Goal: Transaction & Acquisition: Purchase product/service

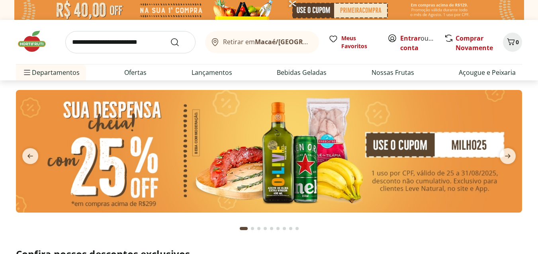
scroll to position [40, 0]
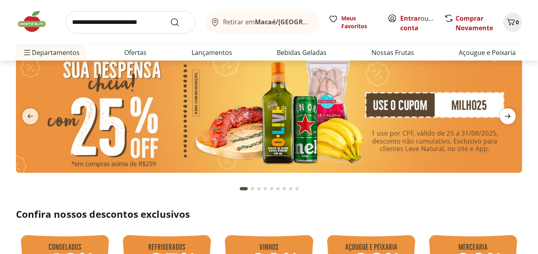
click at [507, 114] on icon "next" at bounding box center [508, 116] width 10 height 10
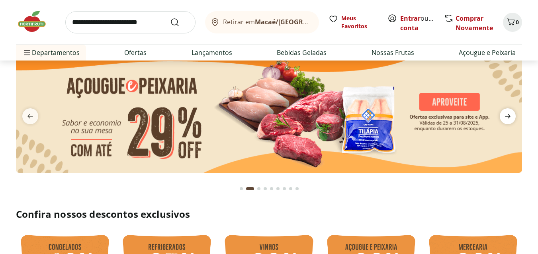
click at [510, 117] on icon "next" at bounding box center [508, 116] width 6 height 4
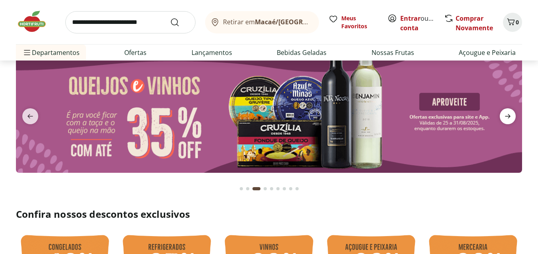
click at [509, 117] on icon "next" at bounding box center [508, 116] width 6 height 4
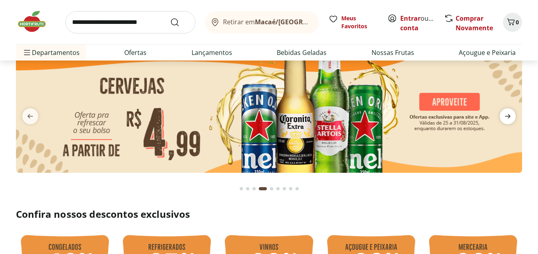
click at [509, 117] on icon "next" at bounding box center [508, 116] width 6 height 4
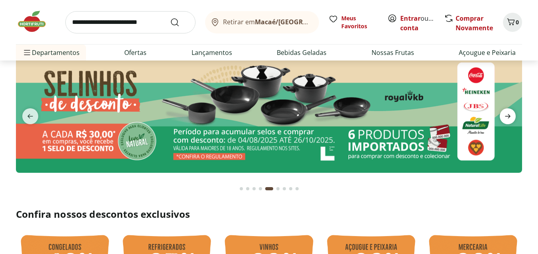
click at [509, 117] on icon "next" at bounding box center [508, 116] width 6 height 4
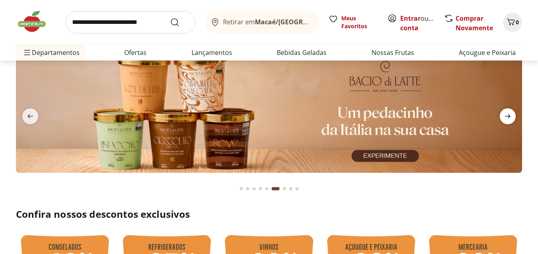
click at [509, 117] on icon "next" at bounding box center [508, 116] width 6 height 4
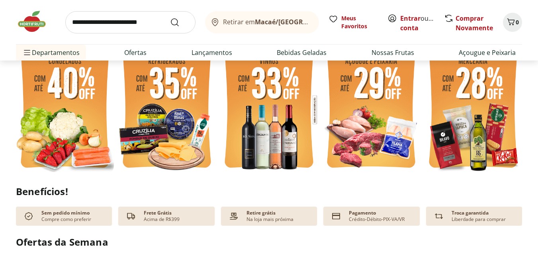
scroll to position [239, 0]
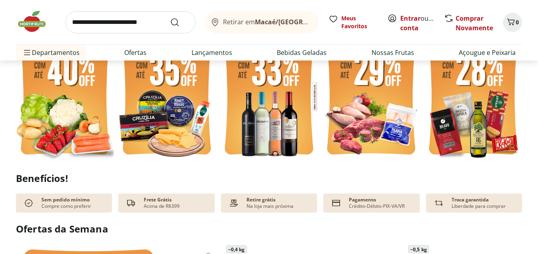
click at [276, 121] on img at bounding box center [269, 96] width 98 height 131
select select "**********"
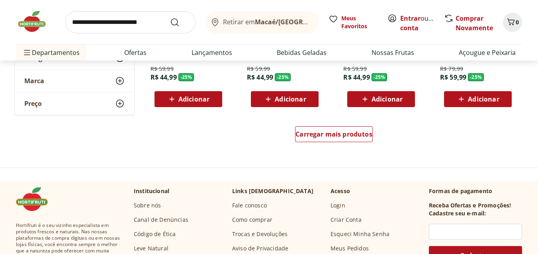
scroll to position [557, 0]
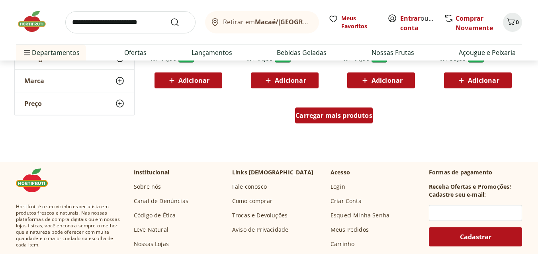
click at [351, 115] on span "Carregar mais produtos" at bounding box center [333, 115] width 77 height 6
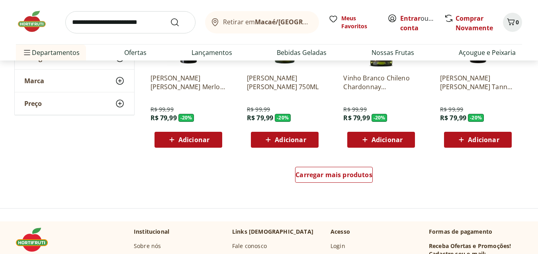
scroll to position [1035, 0]
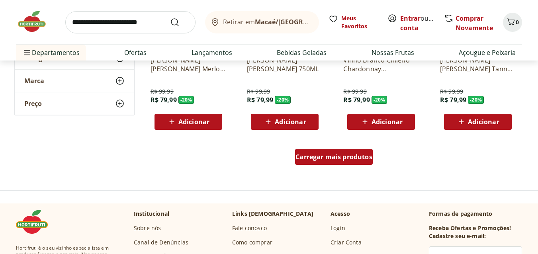
click at [359, 161] on div "Carregar mais produtos" at bounding box center [334, 157] width 78 height 16
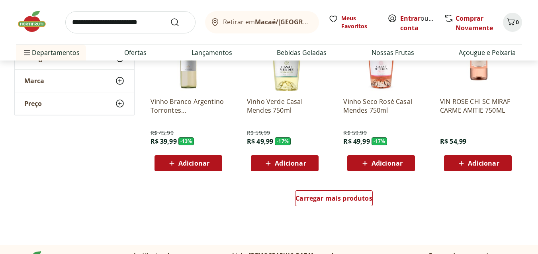
scroll to position [1592, 0]
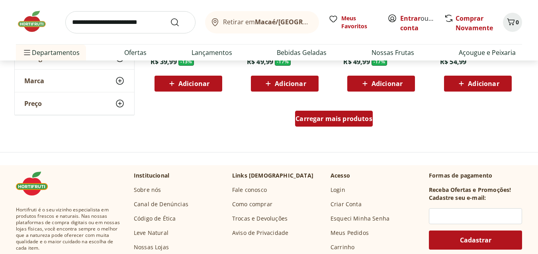
click at [359, 115] on span "Carregar mais produtos" at bounding box center [333, 118] width 77 height 6
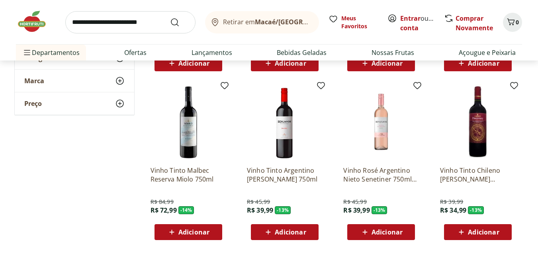
scroll to position [1632, 0]
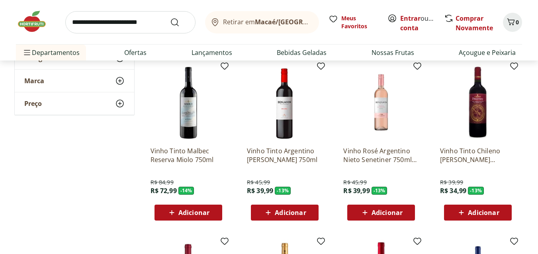
click at [25, 20] on img at bounding box center [36, 22] width 40 height 24
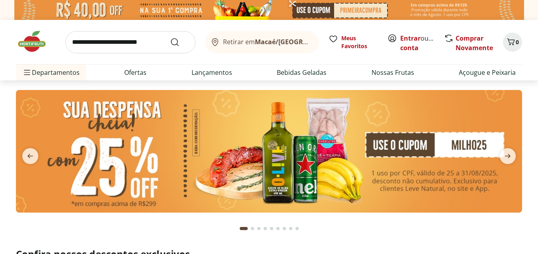
click at [320, 151] on img at bounding box center [269, 151] width 506 height 123
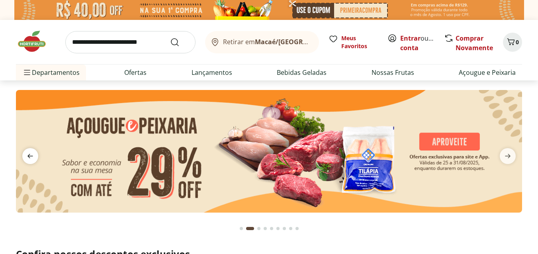
click at [31, 153] on icon "previous" at bounding box center [30, 156] width 10 height 10
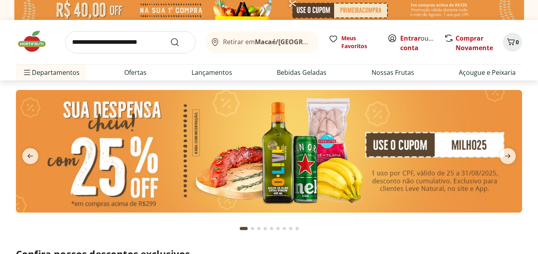
click at [208, 160] on img at bounding box center [269, 151] width 506 height 123
click at [230, 155] on img at bounding box center [269, 151] width 506 height 123
click at [501, 158] on span "next" at bounding box center [508, 156] width 16 height 16
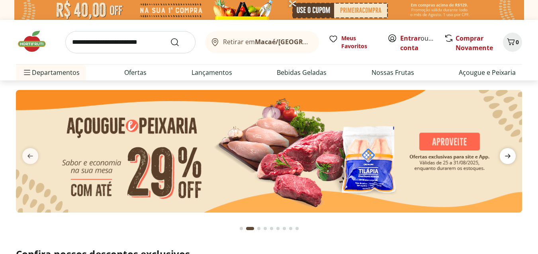
click at [504, 156] on icon "next" at bounding box center [508, 156] width 10 height 10
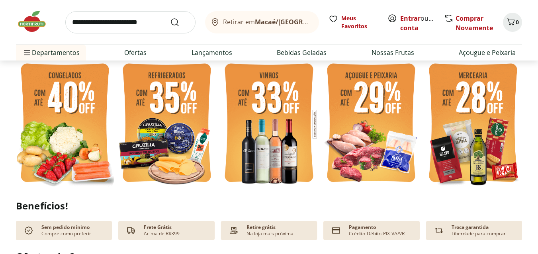
scroll to position [199, 0]
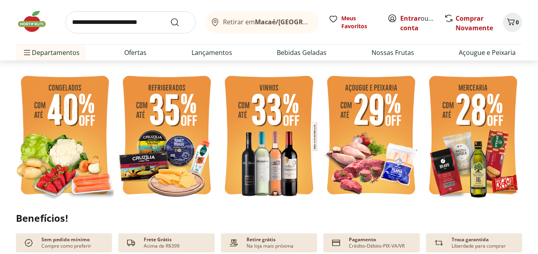
click at [354, 137] on img at bounding box center [371, 136] width 98 height 131
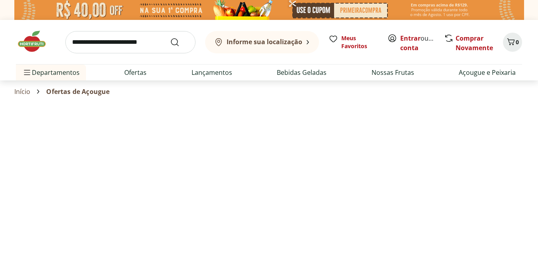
select select "**********"
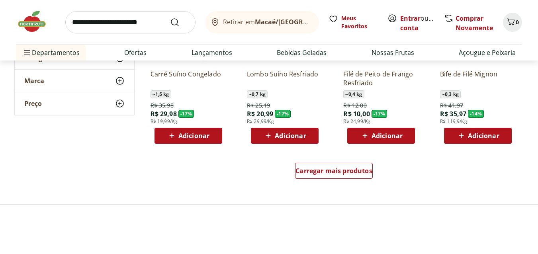
scroll to position [517, 0]
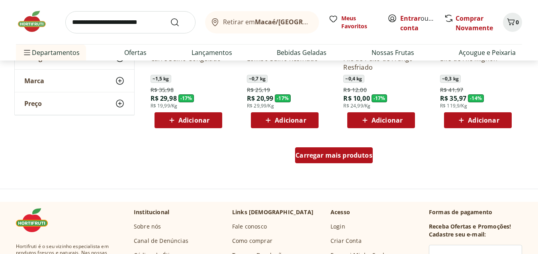
click at [351, 161] on div "Carregar mais produtos" at bounding box center [334, 155] width 78 height 16
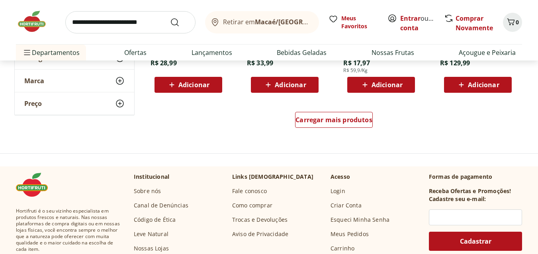
scroll to position [1075, 0]
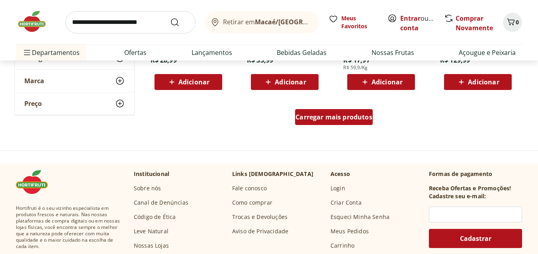
click at [324, 115] on span "Carregar mais produtos" at bounding box center [333, 117] width 77 height 6
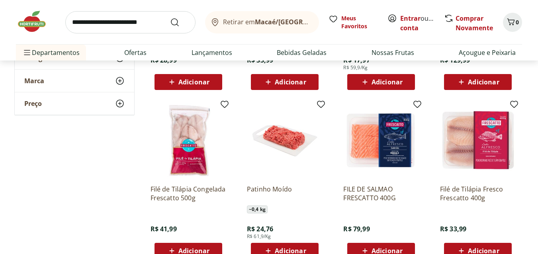
scroll to position [1115, 0]
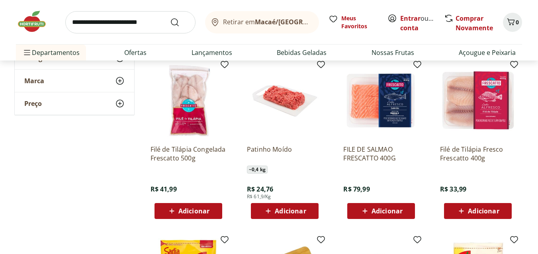
click at [29, 31] on img at bounding box center [36, 22] width 40 height 24
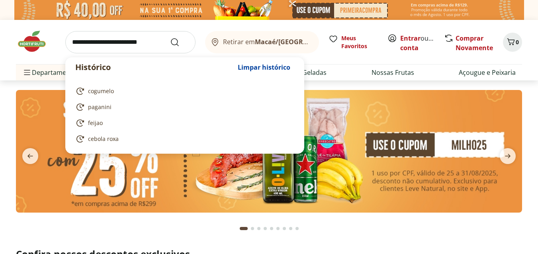
click at [127, 38] on input "search" at bounding box center [130, 42] width 130 height 22
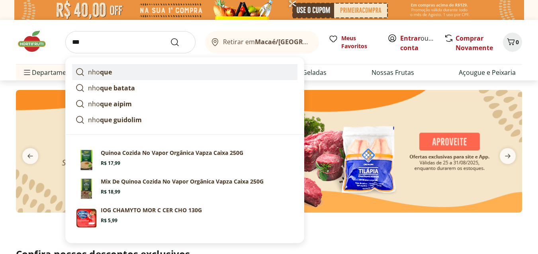
click at [110, 68] on strong "que" at bounding box center [106, 72] width 12 height 9
type input "******"
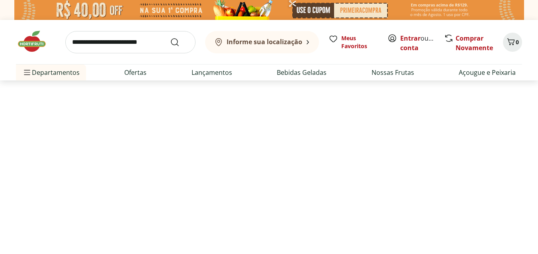
select select "**********"
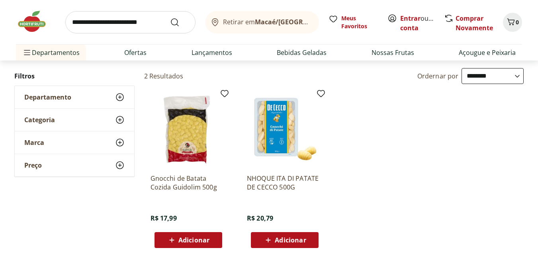
scroll to position [80, 0]
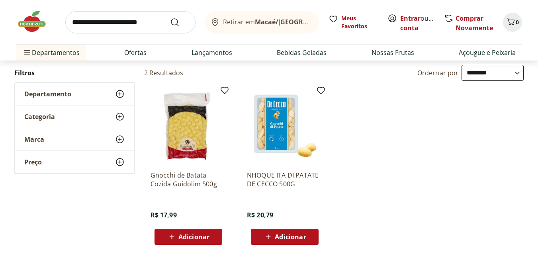
click at [26, 27] on img at bounding box center [36, 22] width 40 height 24
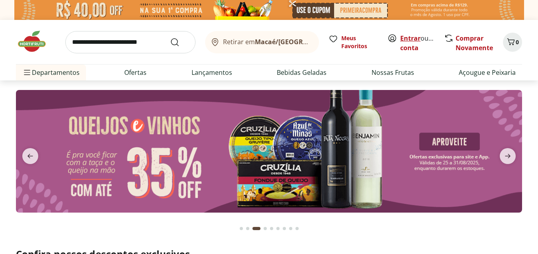
click at [408, 35] on link "Entrar" at bounding box center [410, 38] width 20 height 9
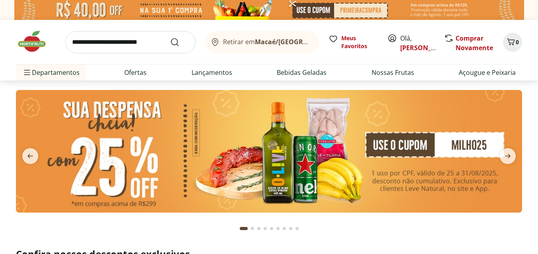
click at [270, 161] on img at bounding box center [269, 151] width 506 height 123
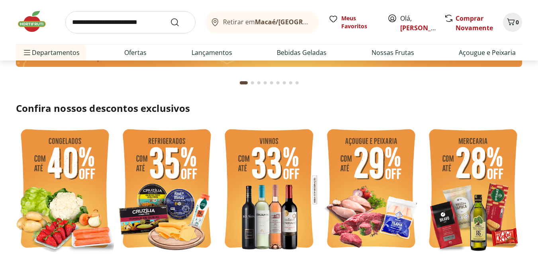
scroll to position [199, 0]
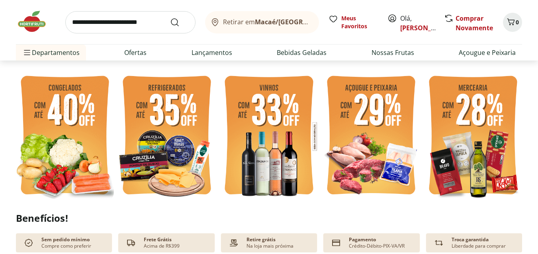
click at [274, 162] on img at bounding box center [269, 136] width 98 height 131
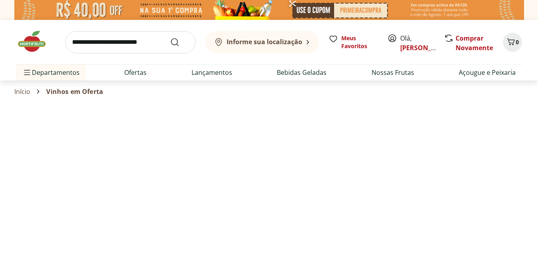
select select "**********"
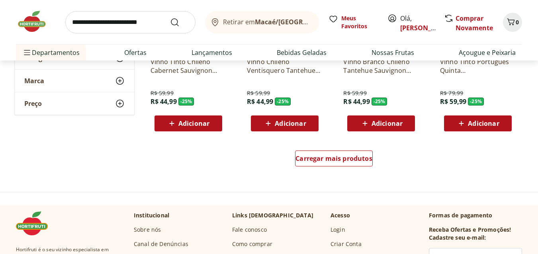
scroll to position [517, 0]
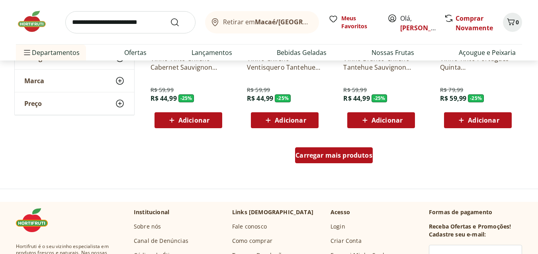
click at [361, 155] on span "Carregar mais produtos" at bounding box center [333, 155] width 77 height 6
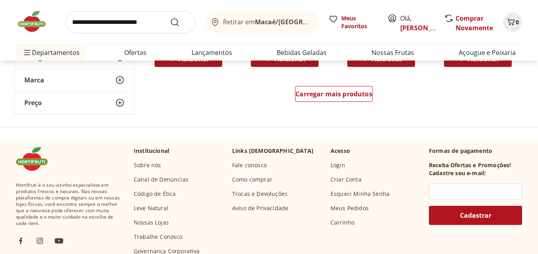
scroll to position [1115, 0]
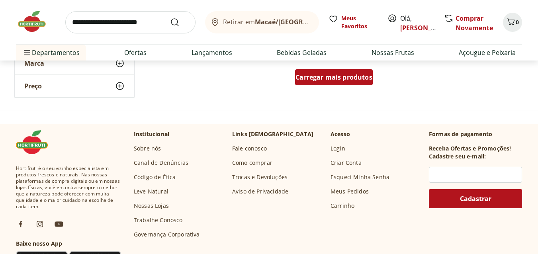
click at [355, 80] on span "Carregar mais produtos" at bounding box center [333, 77] width 77 height 6
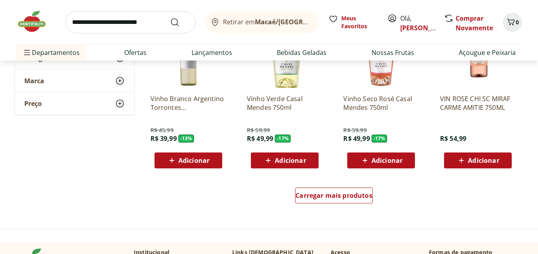
scroll to position [1592, 0]
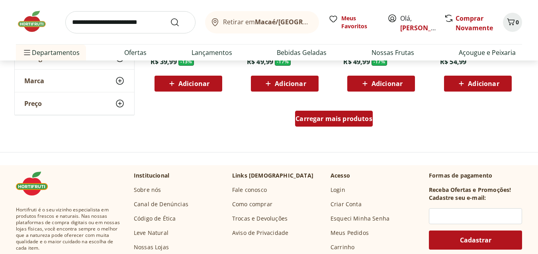
click at [360, 122] on span "Carregar mais produtos" at bounding box center [333, 118] width 77 height 6
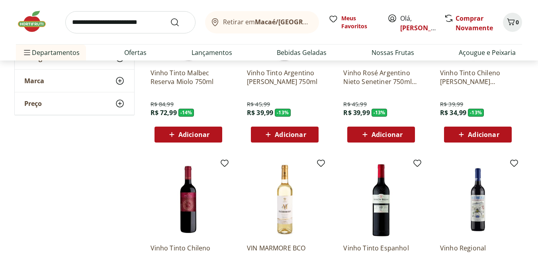
scroll to position [1712, 0]
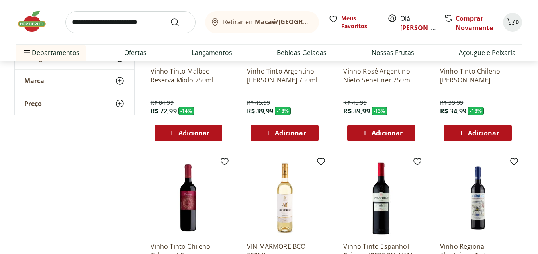
click at [307, 137] on div "Adicionar" at bounding box center [284, 133] width 55 height 14
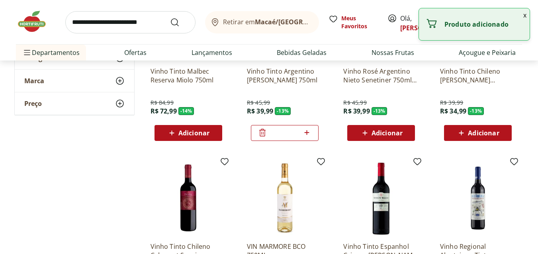
click at [32, 20] on img at bounding box center [36, 22] width 40 height 24
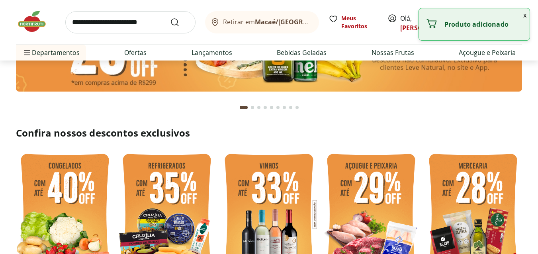
scroll to position [239, 0]
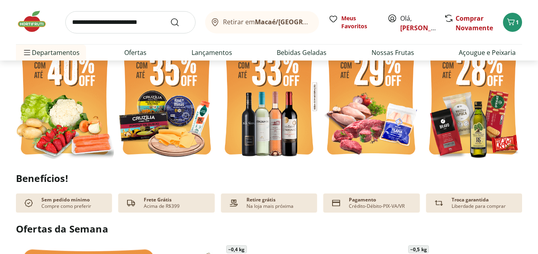
click at [462, 112] on img at bounding box center [473, 96] width 98 height 131
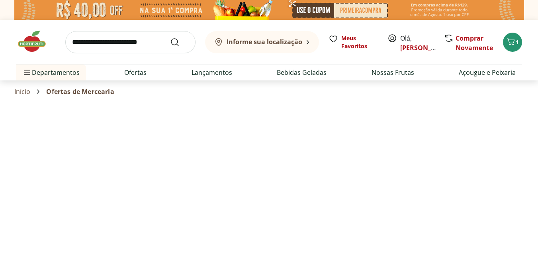
select select "**********"
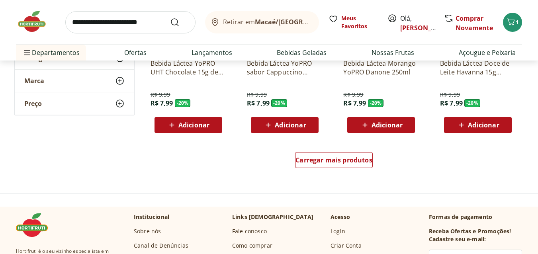
scroll to position [555, 0]
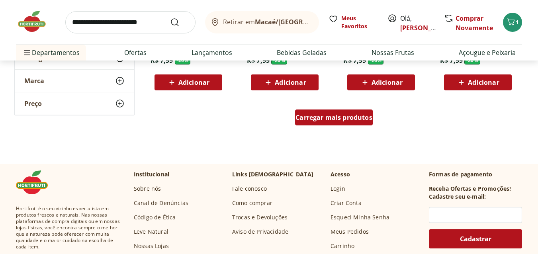
click at [345, 125] on div "Carregar mais produtos" at bounding box center [334, 117] width 78 height 16
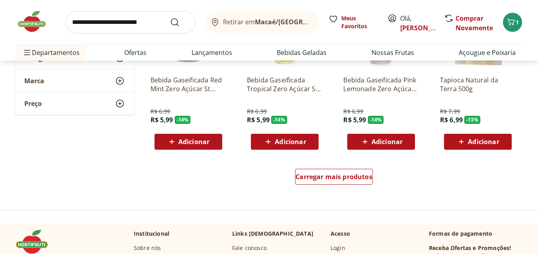
scroll to position [1033, 0]
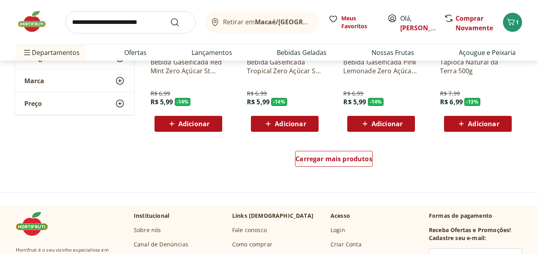
click at [293, 155] on div "Carregar mais produtos" at bounding box center [334, 160] width 386 height 38
click at [311, 157] on span "Carregar mais produtos" at bounding box center [333, 159] width 77 height 6
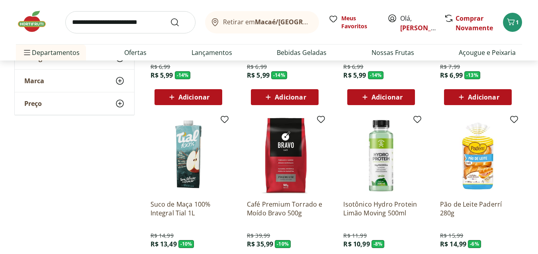
scroll to position [1152, 0]
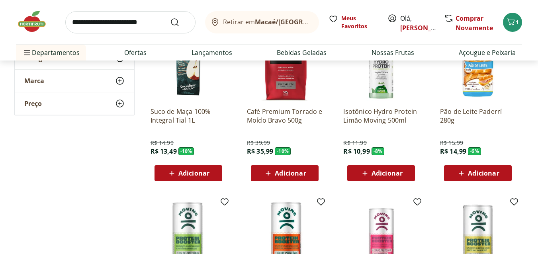
click at [284, 178] on span "Adicionar" at bounding box center [284, 173] width 43 height 10
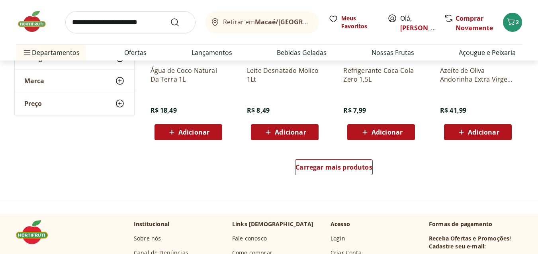
scroll to position [1550, 0]
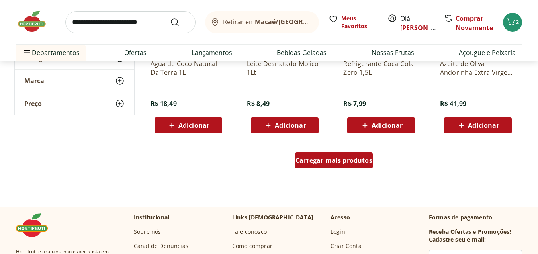
click at [325, 161] on span "Carregar mais produtos" at bounding box center [333, 160] width 77 height 6
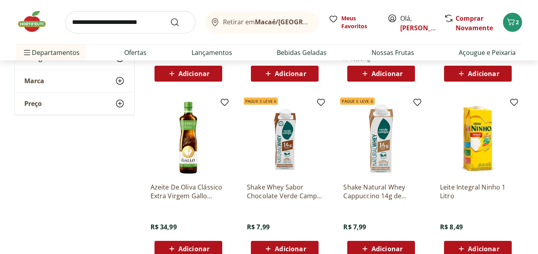
scroll to position [1789, 0]
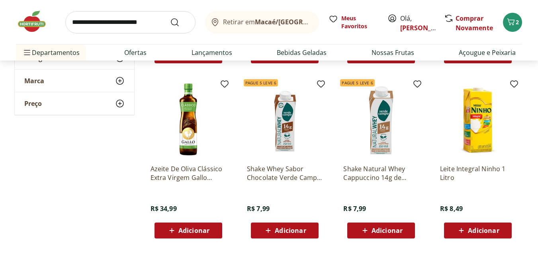
click at [183, 234] on span "Adicionar" at bounding box center [193, 230] width 31 height 6
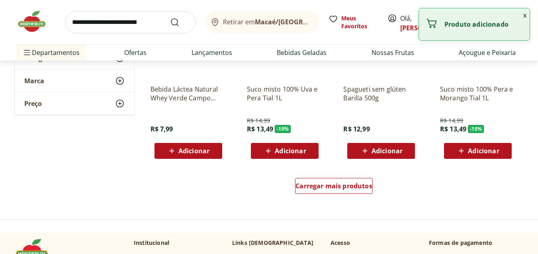
scroll to position [2068, 0]
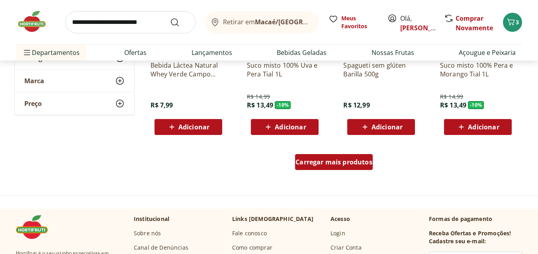
click at [348, 162] on span "Carregar mais produtos" at bounding box center [333, 162] width 77 height 6
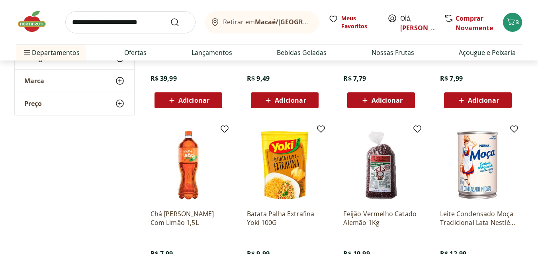
scroll to position [2506, 0]
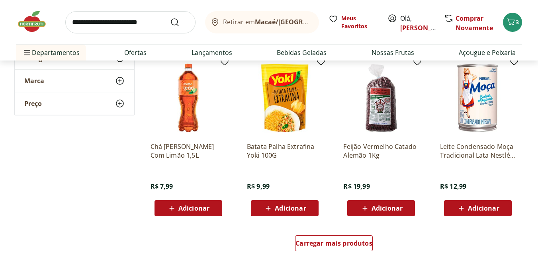
click at [33, 28] on img at bounding box center [36, 22] width 40 height 24
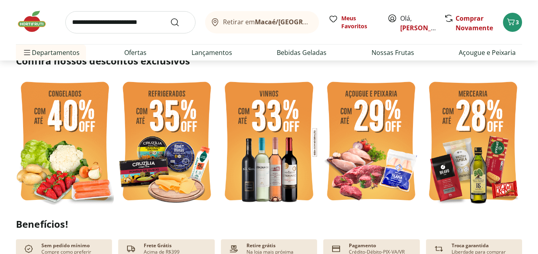
scroll to position [239, 0]
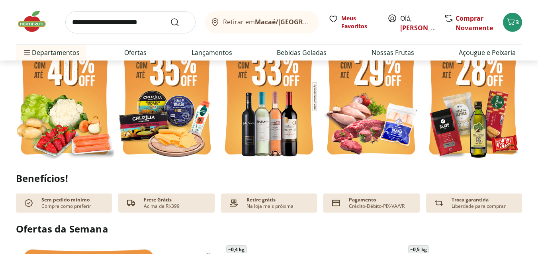
click at [68, 108] on img at bounding box center [65, 96] width 98 height 131
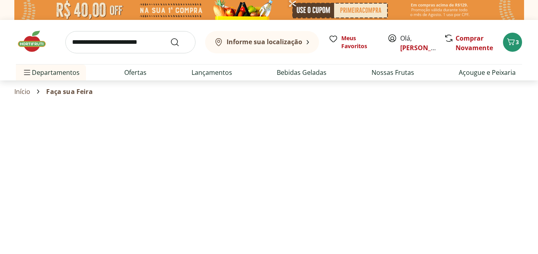
select select "**********"
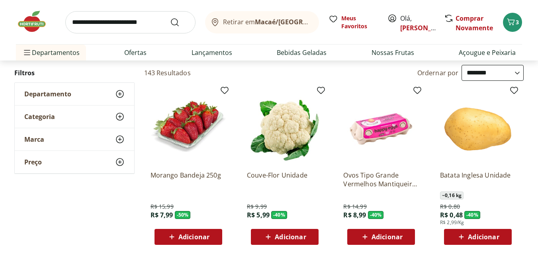
scroll to position [80, 0]
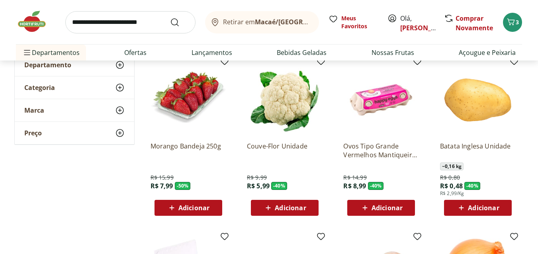
click at [182, 209] on span "Adicionar" at bounding box center [193, 208] width 31 height 6
click at [478, 205] on span "Adicionar" at bounding box center [483, 208] width 31 height 6
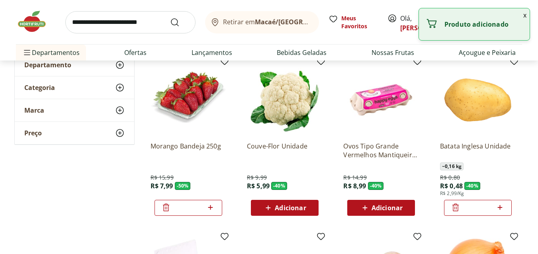
click at [502, 209] on icon at bounding box center [500, 208] width 10 height 10
type input "*"
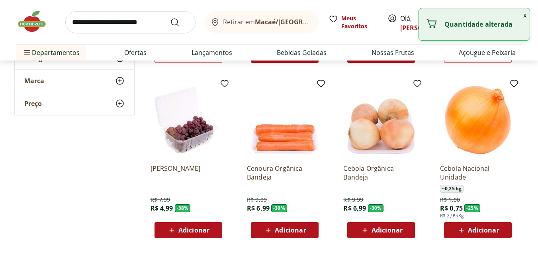
scroll to position [239, 0]
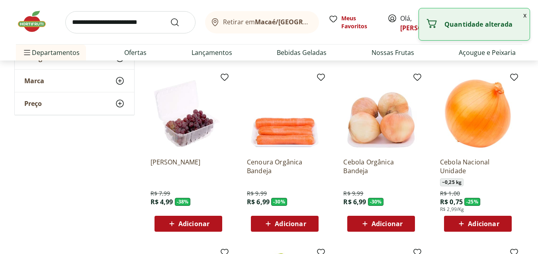
click at [475, 230] on div "Adicionar" at bounding box center [477, 224] width 55 height 14
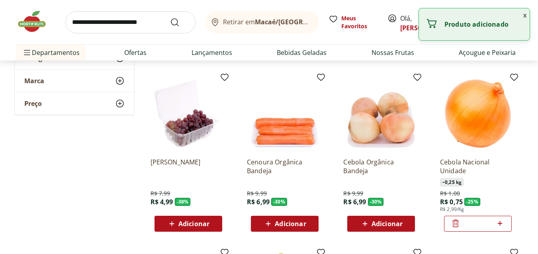
click at [502, 223] on icon at bounding box center [500, 224] width 10 height 10
type input "*"
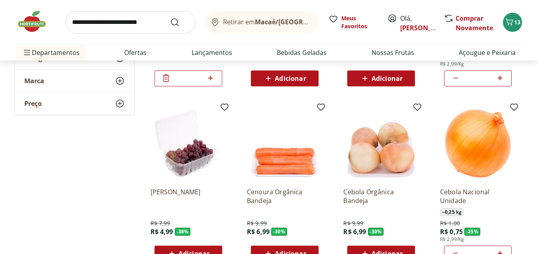
scroll to position [199, 0]
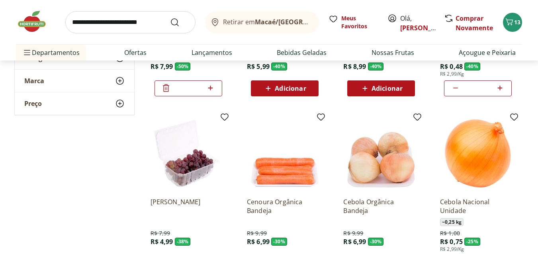
click at [285, 95] on div "Adicionar" at bounding box center [284, 88] width 55 height 14
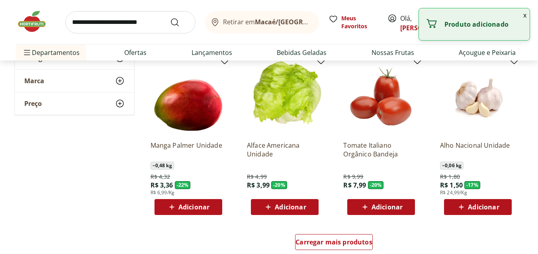
scroll to position [438, 0]
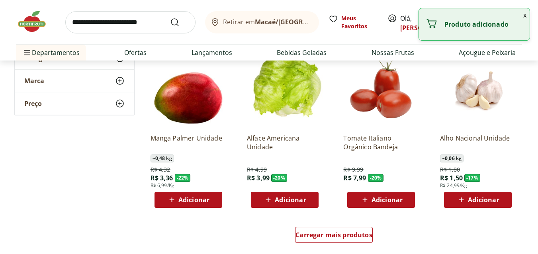
click at [297, 197] on span "Adicionar" at bounding box center [290, 200] width 31 height 6
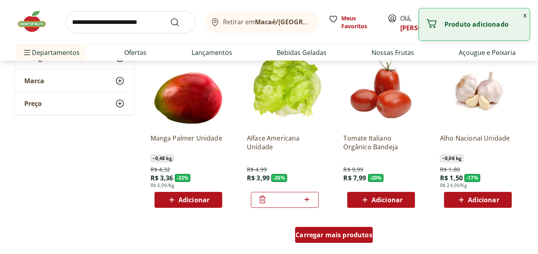
click at [345, 234] on span "Carregar mais produtos" at bounding box center [333, 235] width 77 height 6
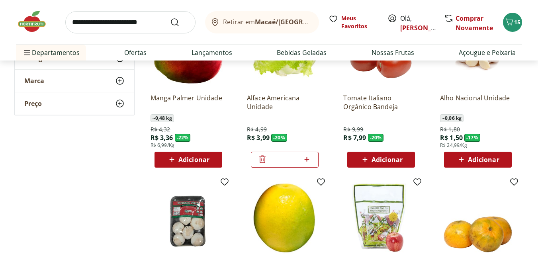
scroll to position [478, 0]
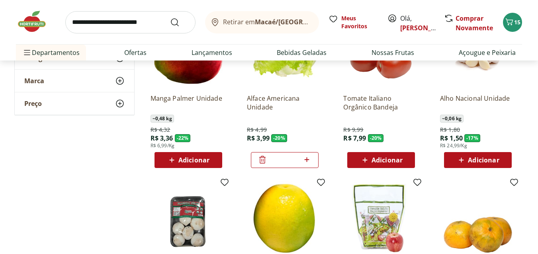
click at [493, 163] on span "Adicionar" at bounding box center [483, 160] width 31 height 6
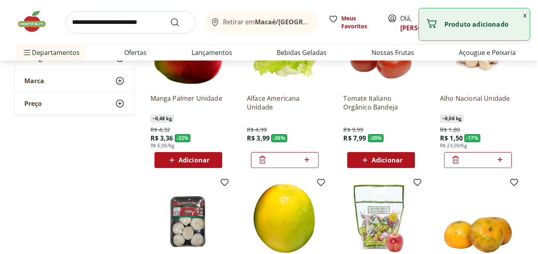
click at [501, 158] on icon at bounding box center [500, 160] width 10 height 10
click at [498, 161] on icon at bounding box center [500, 160] width 10 height 10
type input "*"
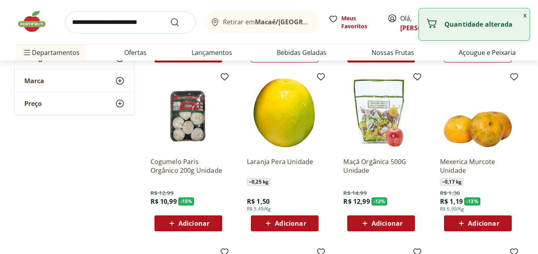
scroll to position [597, 0]
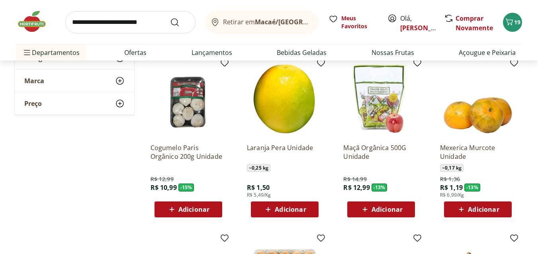
click at [205, 208] on span "Adicionar" at bounding box center [193, 209] width 31 height 6
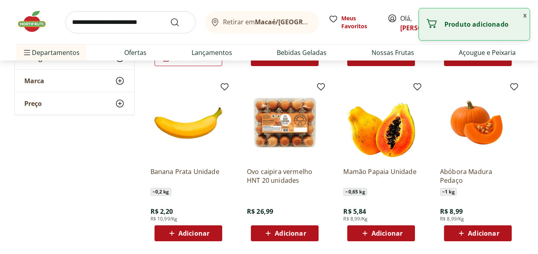
scroll to position [756, 0]
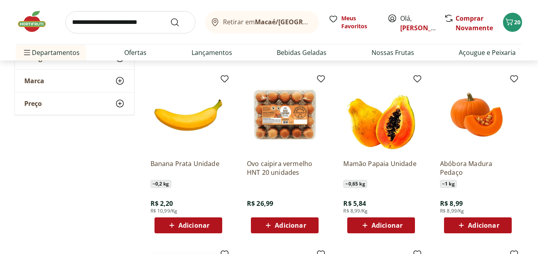
click at [305, 222] on span "Adicionar" at bounding box center [290, 225] width 31 height 6
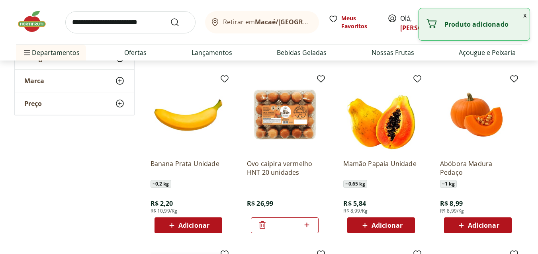
click at [391, 226] on span "Adicionar" at bounding box center [386, 225] width 31 height 6
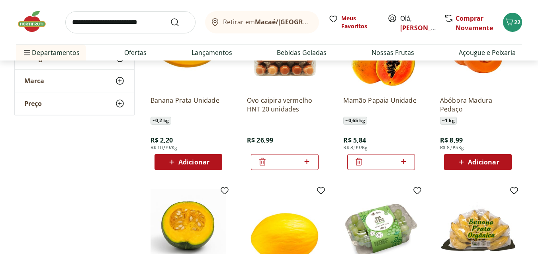
scroll to position [955, 0]
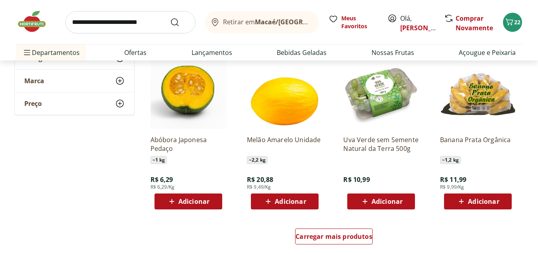
click at [471, 204] on span "Adicionar" at bounding box center [483, 201] width 31 height 6
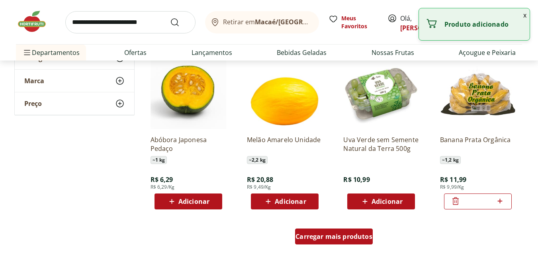
click at [335, 240] on span "Carregar mais produtos" at bounding box center [333, 236] width 77 height 6
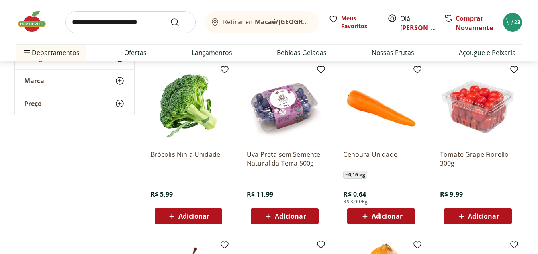
scroll to position [1115, 0]
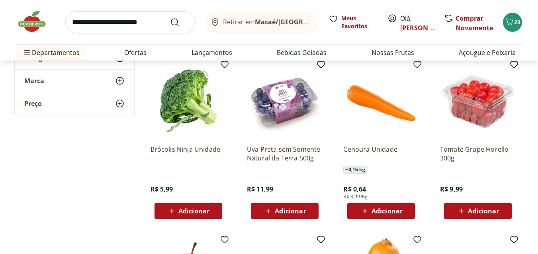
click at [199, 212] on span "Adicionar" at bounding box center [193, 211] width 31 height 6
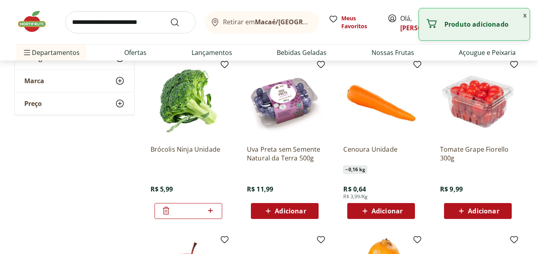
click at [294, 211] on span "Adicionar" at bounding box center [290, 211] width 31 height 6
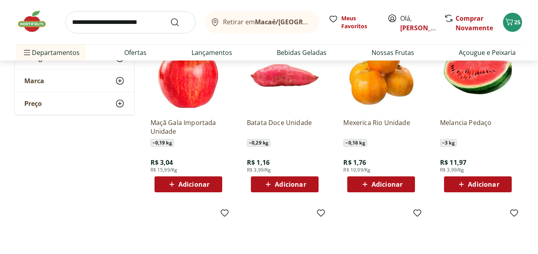
scroll to position [1314, 0]
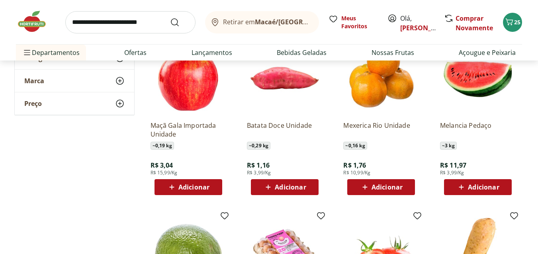
click at [376, 188] on span "Adicionar" at bounding box center [386, 187] width 31 height 6
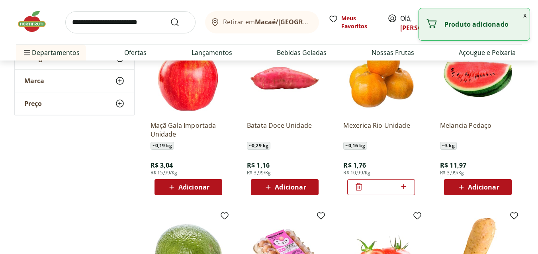
click at [404, 187] on icon at bounding box center [403, 186] width 5 height 5
type input "*"
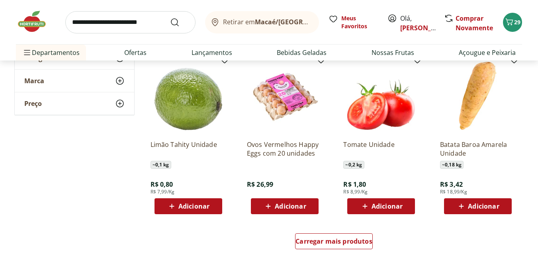
scroll to position [1513, 0]
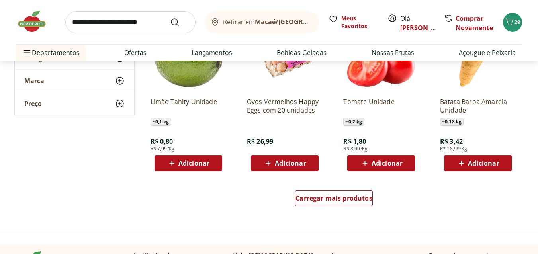
click at [187, 166] on span "Adicionar" at bounding box center [193, 163] width 31 height 6
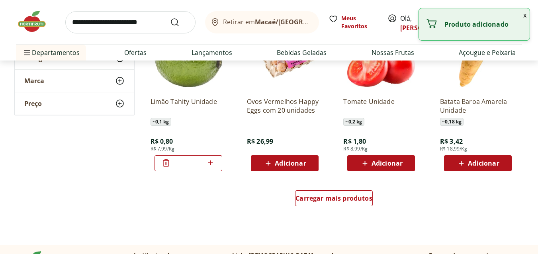
click at [208, 167] on icon at bounding box center [210, 163] width 10 height 10
click at [209, 167] on icon at bounding box center [210, 163] width 10 height 10
type input "*"
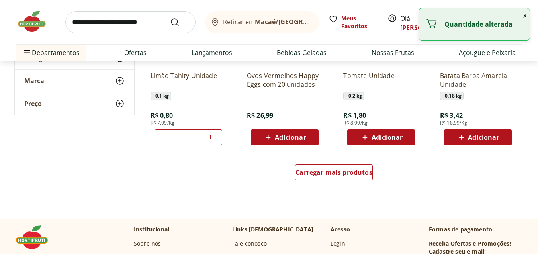
scroll to position [1552, 0]
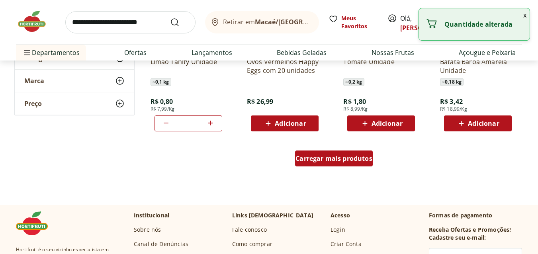
click at [311, 155] on span "Carregar mais produtos" at bounding box center [333, 158] width 77 height 6
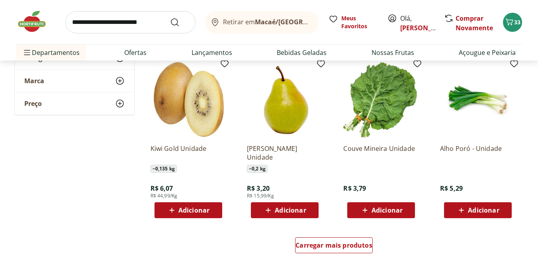
scroll to position [1990, 0]
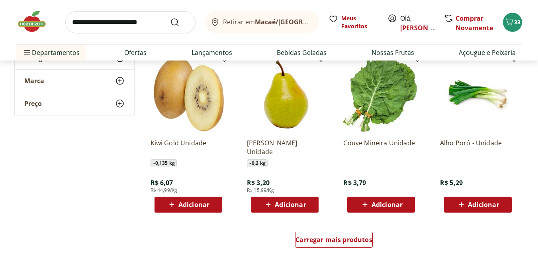
click at [476, 207] on span "Adicionar" at bounding box center [483, 204] width 31 height 6
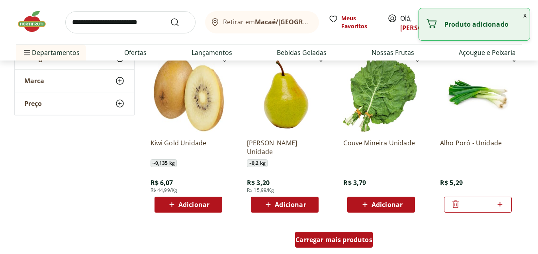
click at [337, 242] on span "Carregar mais produtos" at bounding box center [333, 239] width 77 height 6
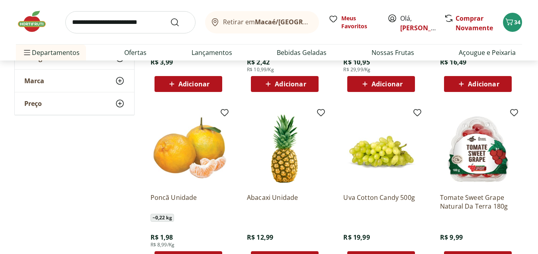
scroll to position [2508, 0]
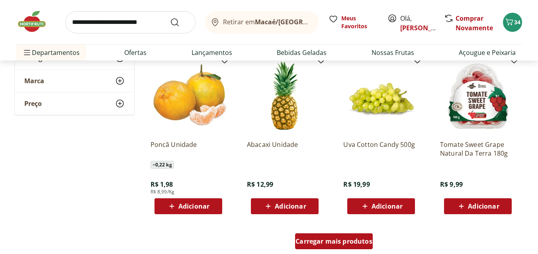
click at [328, 243] on span "Carregar mais produtos" at bounding box center [333, 241] width 77 height 6
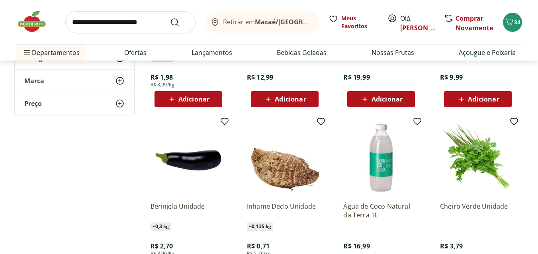
scroll to position [2667, 0]
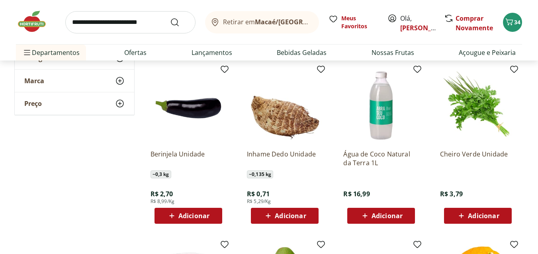
click at [469, 214] on span "Adicionar" at bounding box center [483, 216] width 31 height 6
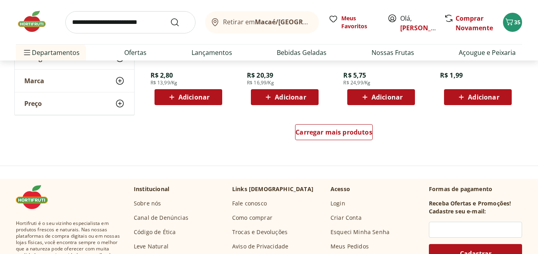
scroll to position [3145, 0]
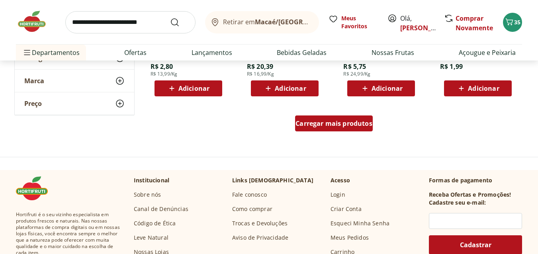
click at [332, 121] on span "Carregar mais produtos" at bounding box center [333, 123] width 77 height 6
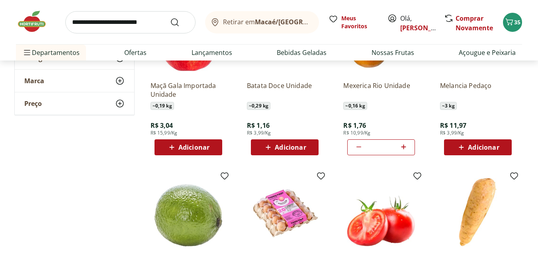
scroll to position [1314, 0]
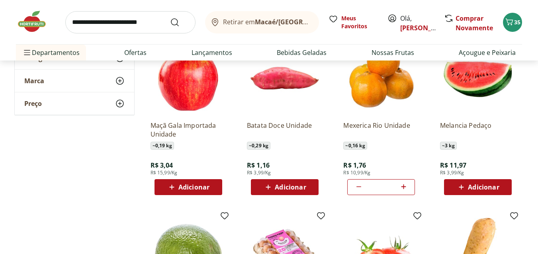
click at [284, 190] on span "Adicionar" at bounding box center [290, 187] width 31 height 6
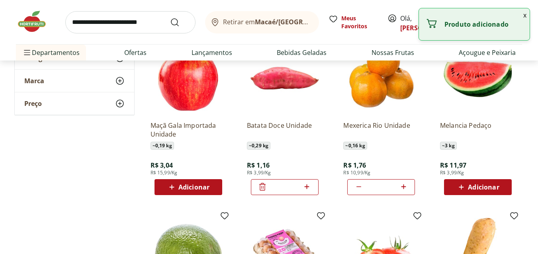
click at [307, 188] on icon at bounding box center [307, 187] width 10 height 10
click at [308, 188] on icon at bounding box center [307, 187] width 10 height 10
type input "*"
click at [32, 25] on img at bounding box center [36, 22] width 40 height 24
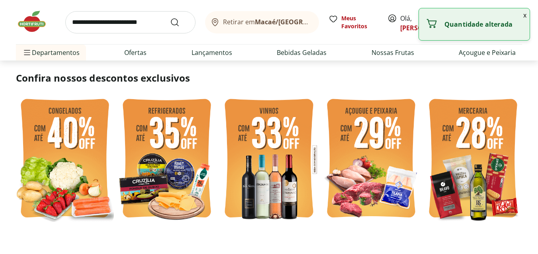
scroll to position [239, 0]
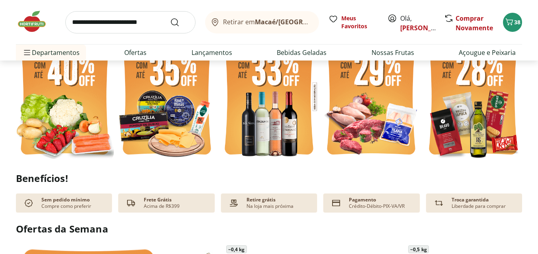
type input "*"
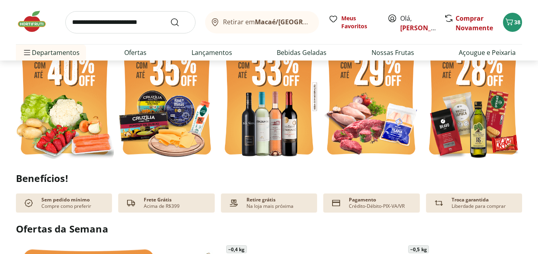
type input "*"
click at [370, 137] on img at bounding box center [371, 96] width 98 height 131
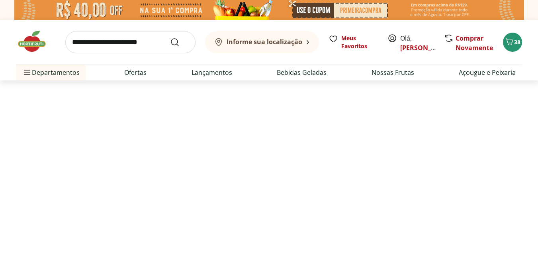
select select "**********"
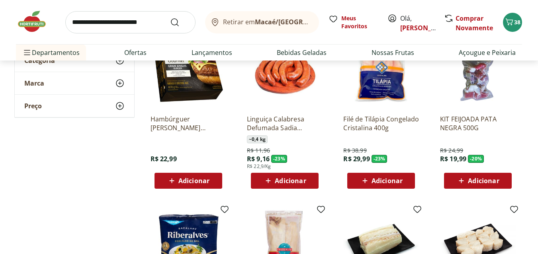
scroll to position [119, 0]
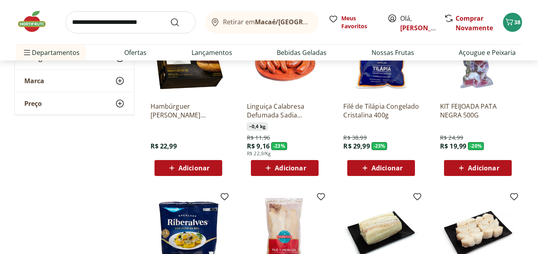
click at [394, 166] on span "Adicionar" at bounding box center [386, 168] width 31 height 6
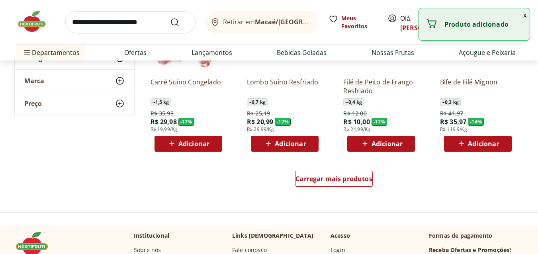
scroll to position [478, 0]
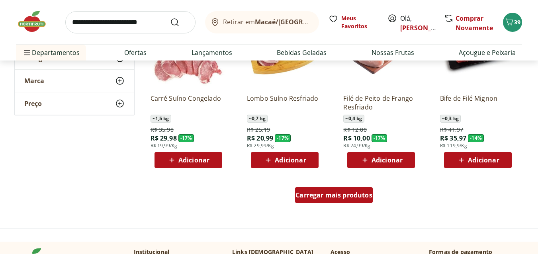
click at [329, 192] on span "Carregar mais produtos" at bounding box center [333, 195] width 77 height 6
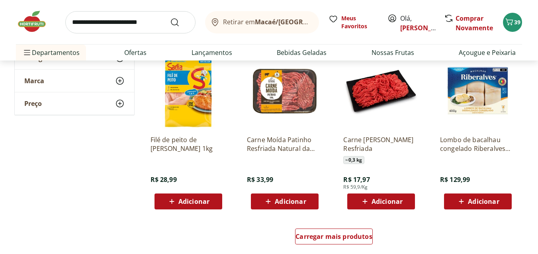
scroll to position [995, 0]
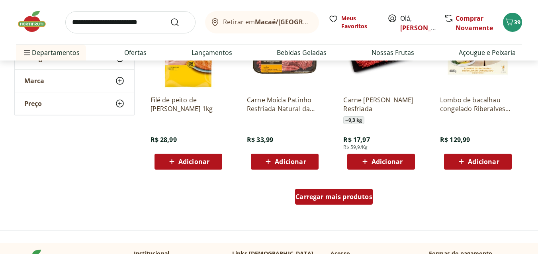
click at [328, 195] on span "Carregar mais produtos" at bounding box center [333, 196] width 77 height 6
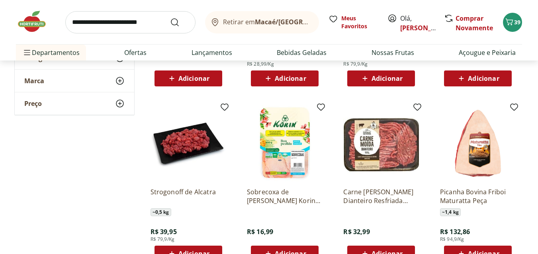
scroll to position [1473, 0]
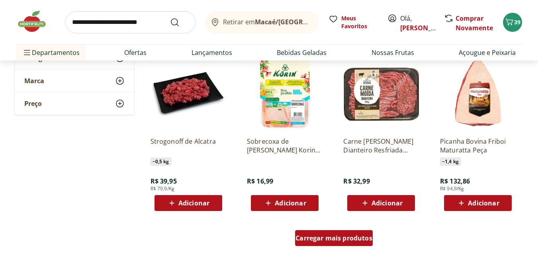
click at [342, 237] on span "Carregar mais produtos" at bounding box center [333, 238] width 77 height 6
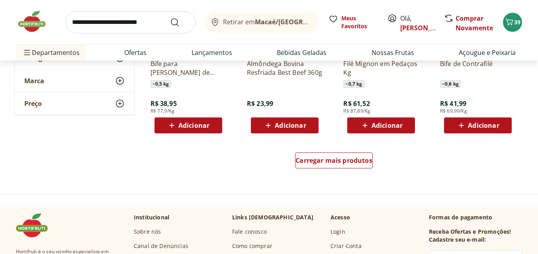
scroll to position [2070, 0]
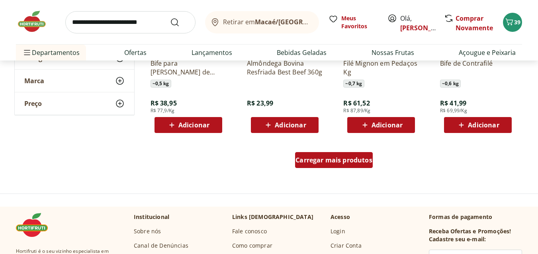
click at [328, 163] on span "Carregar mais produtos" at bounding box center [333, 160] width 77 height 6
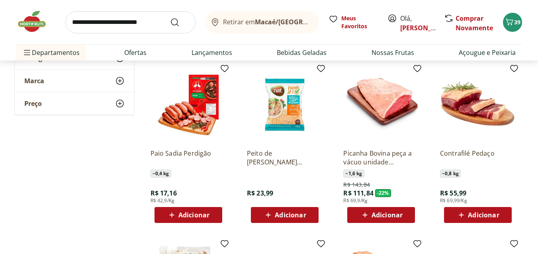
scroll to position [2349, 0]
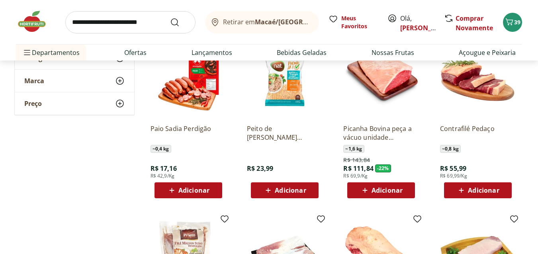
click at [379, 195] on span "Adicionar" at bounding box center [381, 190] width 43 height 10
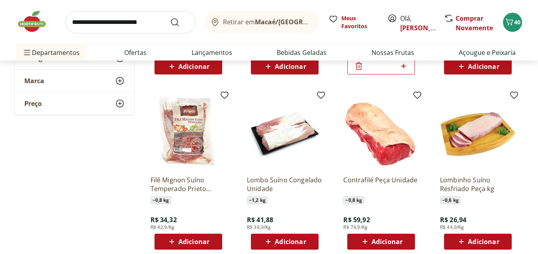
scroll to position [2508, 0]
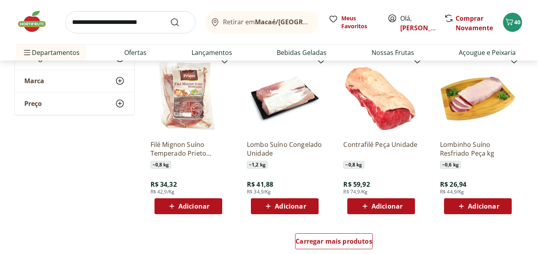
click at [29, 25] on img at bounding box center [36, 22] width 40 height 24
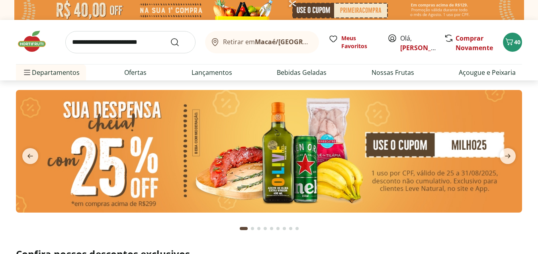
click at [111, 38] on input "search" at bounding box center [130, 42] width 130 height 22
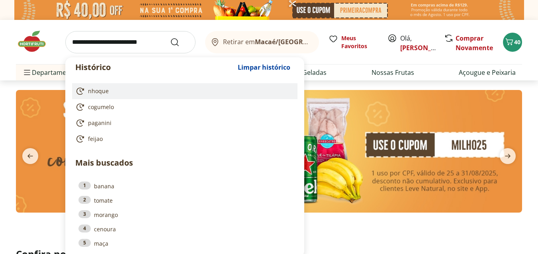
click at [102, 87] on span "nhoque" at bounding box center [98, 91] width 21 height 8
type input "******"
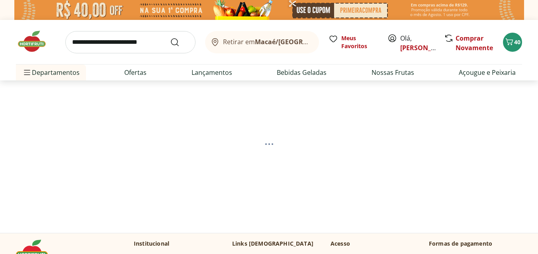
select select "**********"
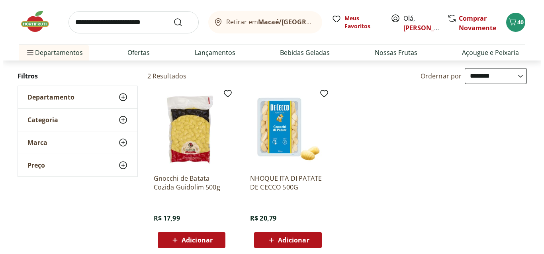
scroll to position [80, 0]
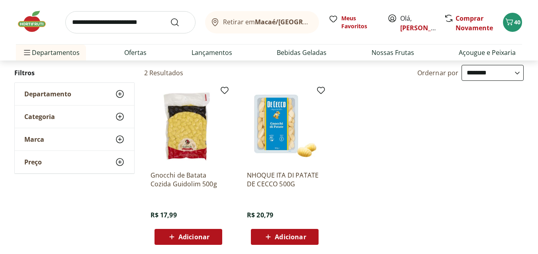
click at [209, 237] on span "Adicionar" at bounding box center [193, 237] width 31 height 6
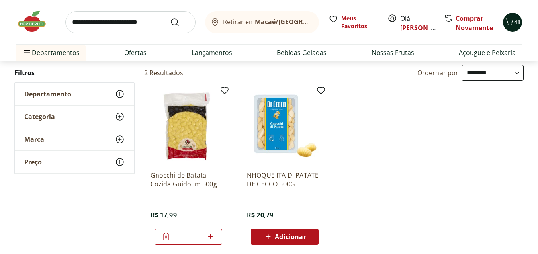
click at [508, 25] on icon "Carrinho" at bounding box center [509, 22] width 10 height 10
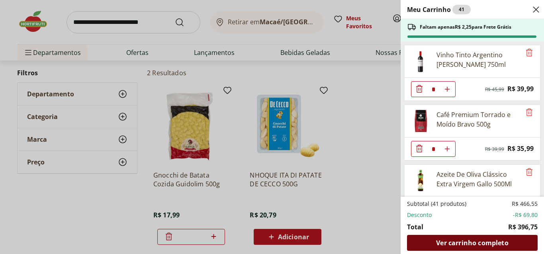
click at [485, 241] on span "Ver carrinho completo" at bounding box center [472, 243] width 72 height 6
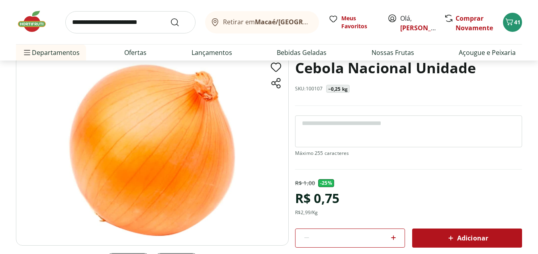
scroll to position [40, 0]
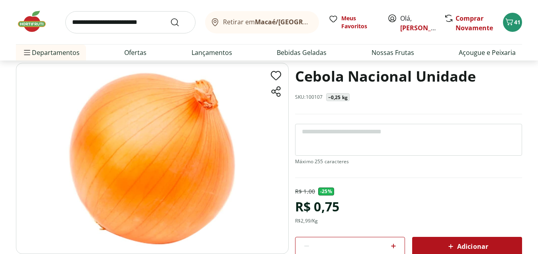
click at [308, 135] on textarea at bounding box center [408, 140] width 227 height 32
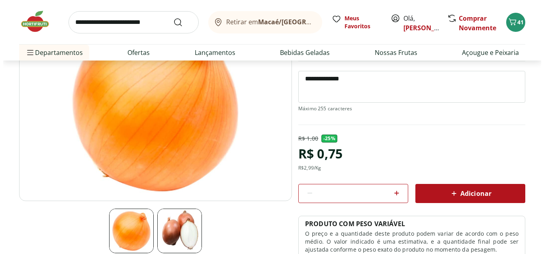
scroll to position [119, 0]
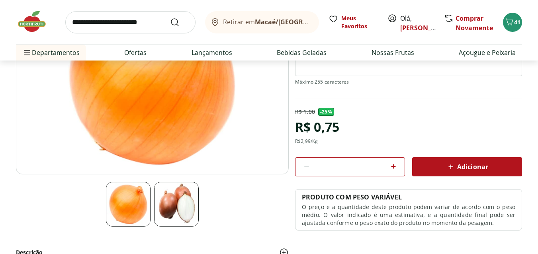
type textarea "**********"
click at [441, 166] on div "Adicionar" at bounding box center [466, 167] width 97 height 14
click at [511, 22] on icon "Carrinho" at bounding box center [509, 22] width 10 height 10
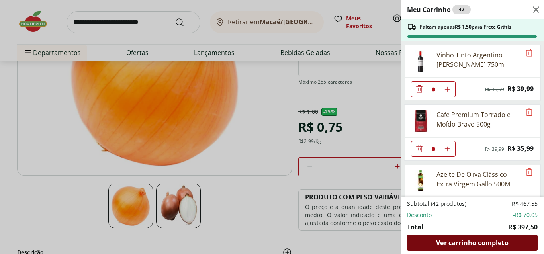
click at [482, 241] on span "Ver carrinho completo" at bounding box center [472, 243] width 72 height 6
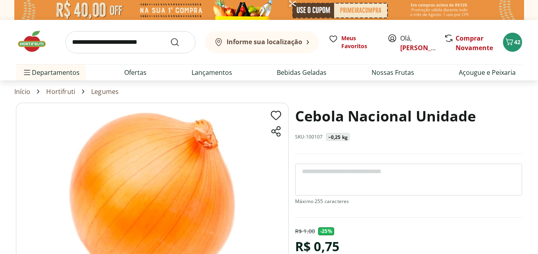
click at [24, 49] on img at bounding box center [36, 41] width 40 height 24
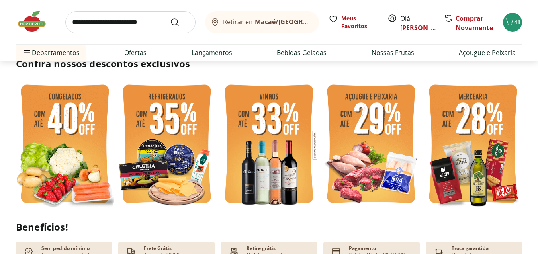
scroll to position [199, 0]
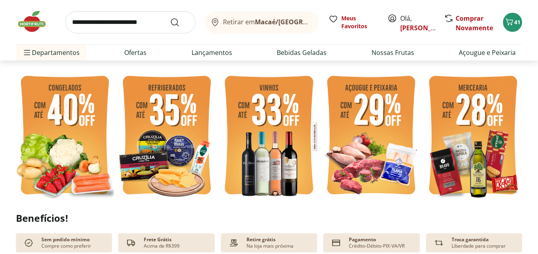
click at [94, 22] on input "search" at bounding box center [130, 22] width 130 height 22
type input "*****"
click at [170, 18] on button "Submit Search" at bounding box center [179, 23] width 19 height 10
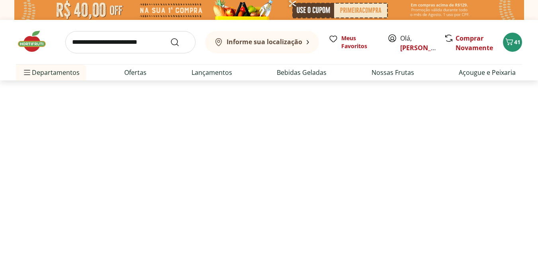
select select "**********"
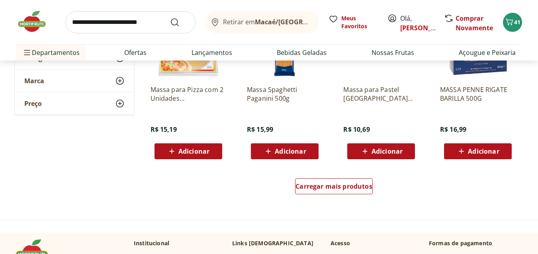
scroll to position [517, 0]
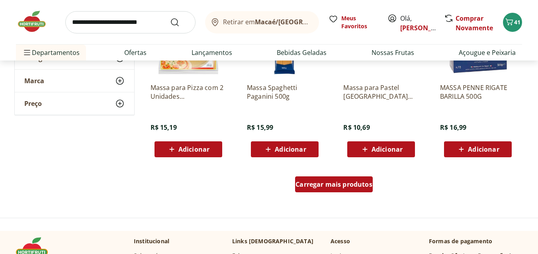
click at [333, 183] on span "Carregar mais produtos" at bounding box center [333, 184] width 77 height 6
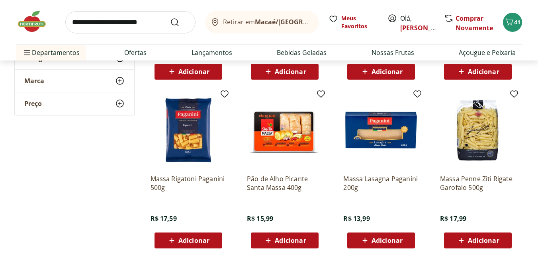
scroll to position [597, 0]
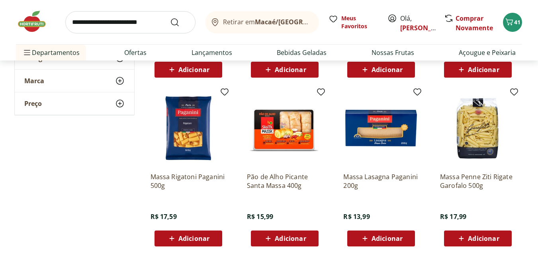
click at [201, 235] on span "Adicionar" at bounding box center [193, 238] width 31 height 6
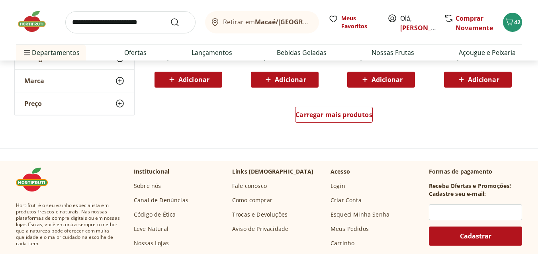
scroll to position [1115, 0]
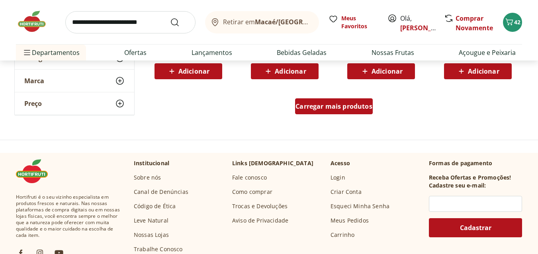
click at [326, 108] on span "Carregar mais produtos" at bounding box center [333, 106] width 77 height 6
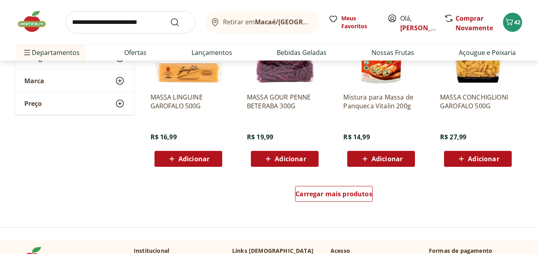
scroll to position [1552, 0]
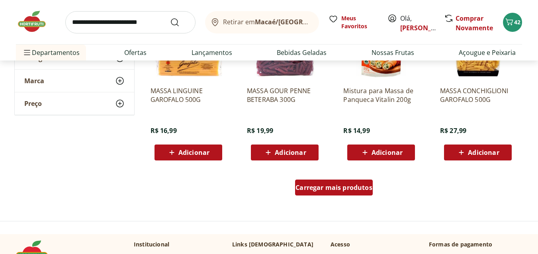
click at [359, 191] on span "Carregar mais produtos" at bounding box center [333, 187] width 77 height 6
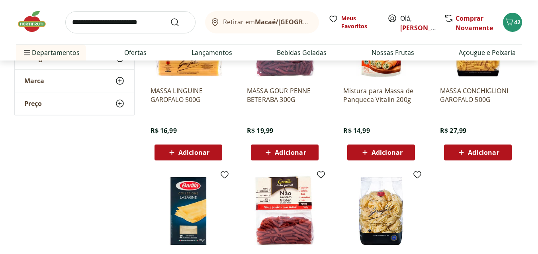
scroll to position [1632, 0]
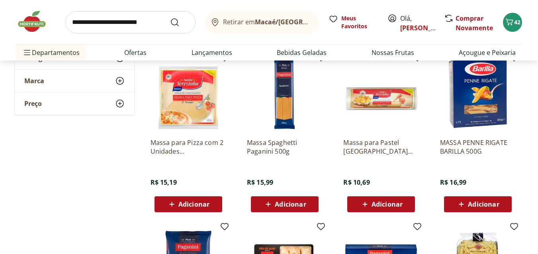
scroll to position [438, 0]
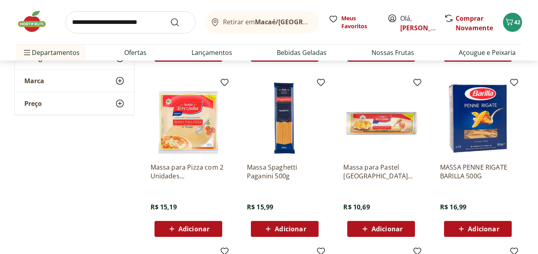
click at [280, 230] on span "Adicionar" at bounding box center [290, 229] width 31 height 6
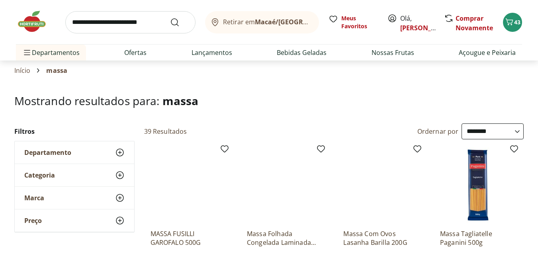
scroll to position [0, 0]
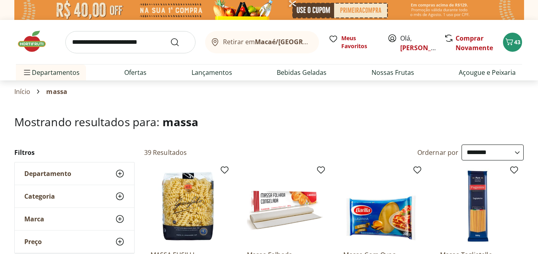
click at [30, 48] on img at bounding box center [36, 41] width 40 height 24
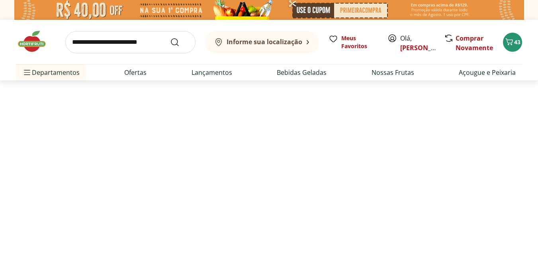
type input "*"
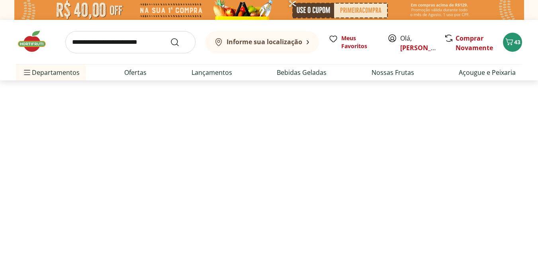
type input "*"
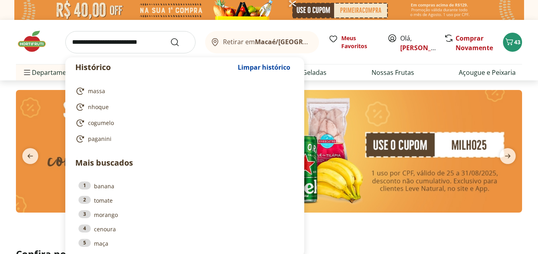
click at [114, 39] on input "search" at bounding box center [130, 42] width 130 height 22
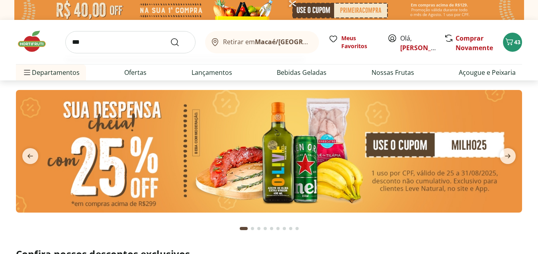
type input "***"
click at [170, 37] on button "Submit Search" at bounding box center [179, 42] width 19 height 10
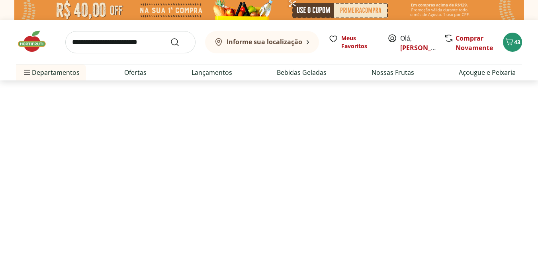
select select "**********"
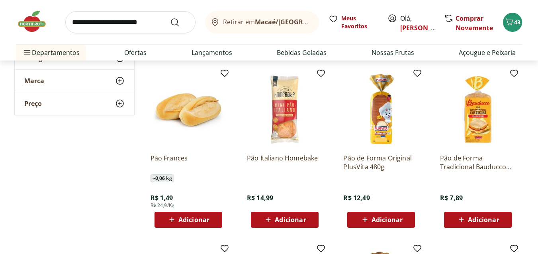
scroll to position [279, 0]
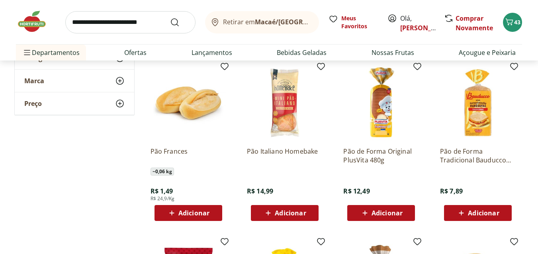
click at [175, 217] on icon at bounding box center [172, 213] width 10 height 10
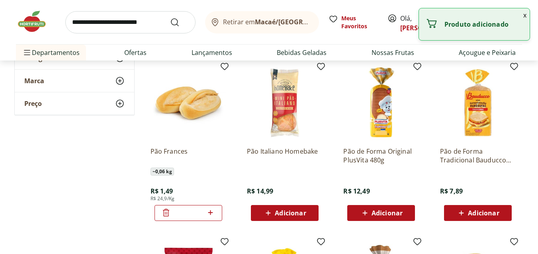
click at [211, 214] on icon at bounding box center [210, 212] width 5 height 5
click at [211, 214] on icon at bounding box center [210, 213] width 10 height 10
click at [211, 213] on icon at bounding box center [210, 213] width 10 height 10
type input "*"
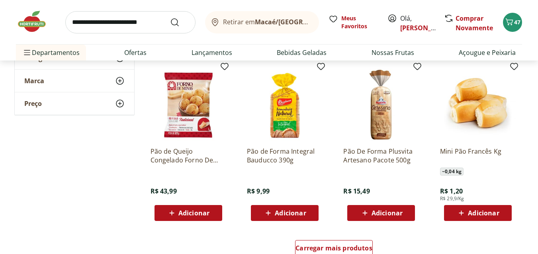
scroll to position [478, 0]
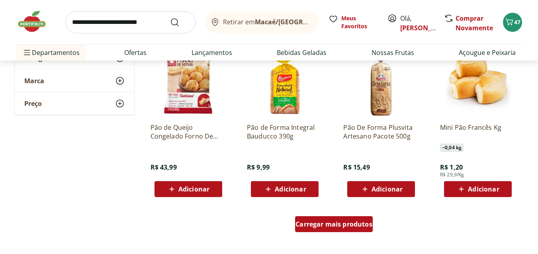
click at [336, 221] on span "Carregar mais produtos" at bounding box center [333, 224] width 77 height 6
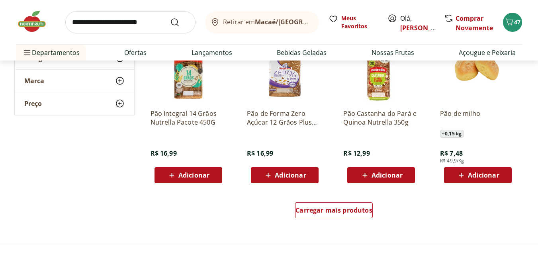
scroll to position [995, 0]
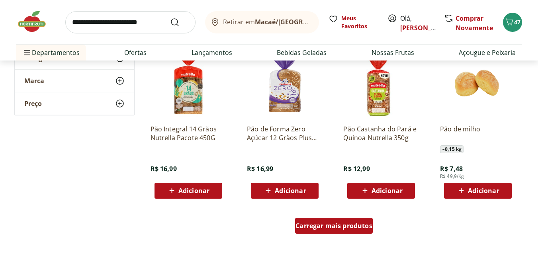
click at [369, 223] on span "Carregar mais produtos" at bounding box center [333, 226] width 77 height 6
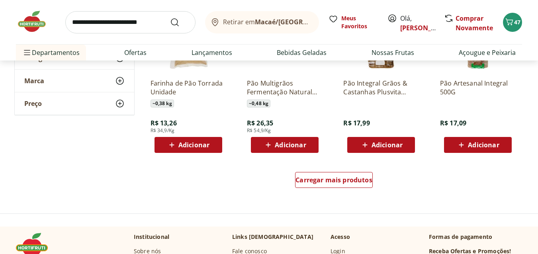
scroll to position [1592, 0]
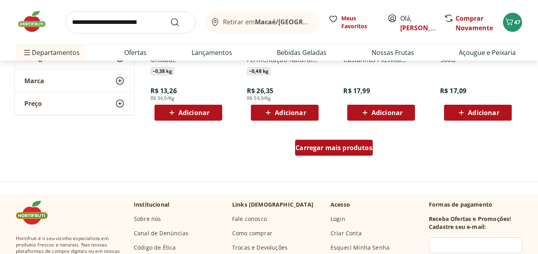
click at [336, 151] on span "Carregar mais produtos" at bounding box center [333, 147] width 77 height 6
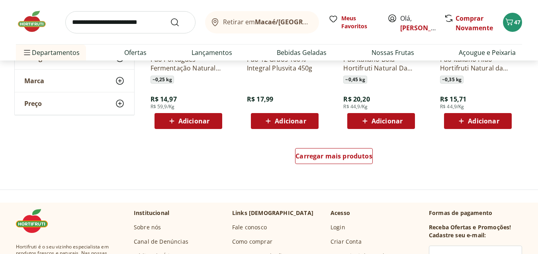
scroll to position [2110, 0]
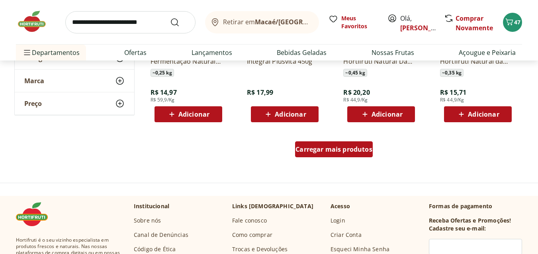
click at [324, 146] on span "Carregar mais produtos" at bounding box center [333, 149] width 77 height 6
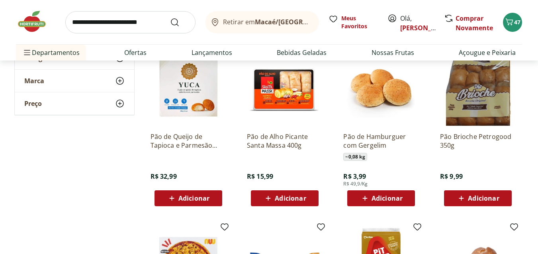
scroll to position [2189, 0]
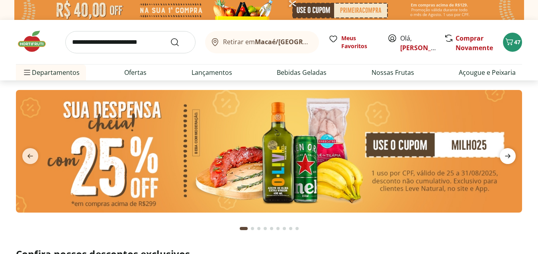
click at [506, 152] on icon "next" at bounding box center [508, 156] width 10 height 10
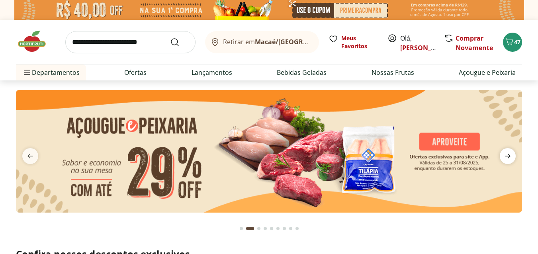
click at [512, 156] on icon "next" at bounding box center [508, 156] width 10 height 10
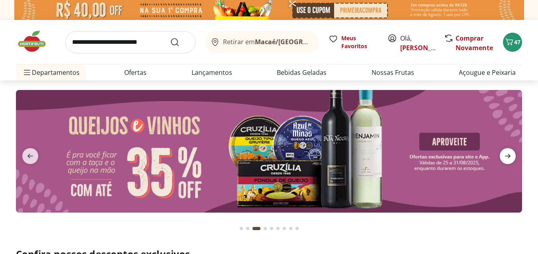
type input "*"
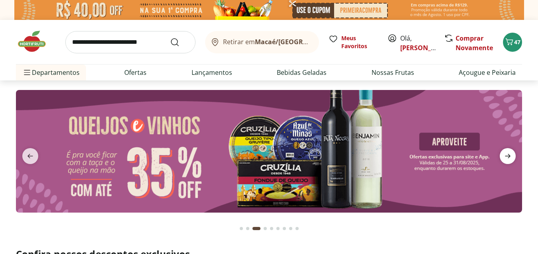
type input "*"
click at [512, 155] on icon "next" at bounding box center [508, 156] width 10 height 10
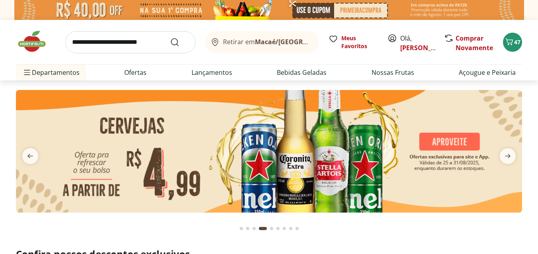
click at [291, 149] on img at bounding box center [269, 151] width 506 height 123
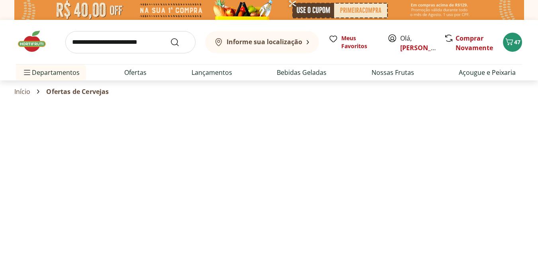
select select "**********"
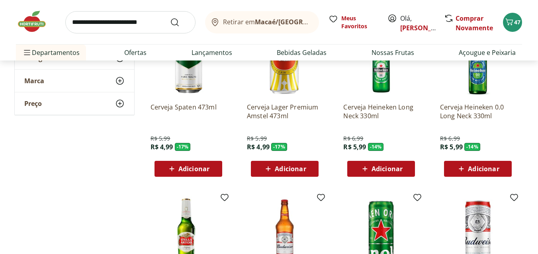
scroll to position [119, 0]
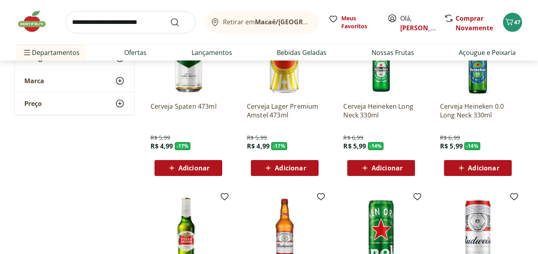
click at [210, 169] on div "Adicionar" at bounding box center [188, 168] width 55 height 14
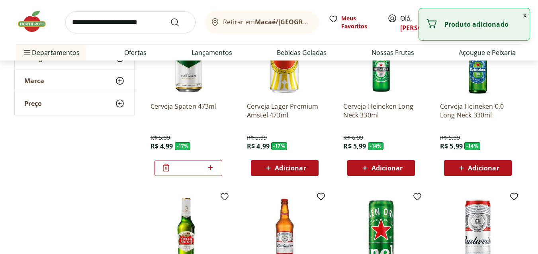
click at [214, 167] on icon at bounding box center [210, 168] width 10 height 10
click at [215, 166] on icon at bounding box center [210, 168] width 10 height 10
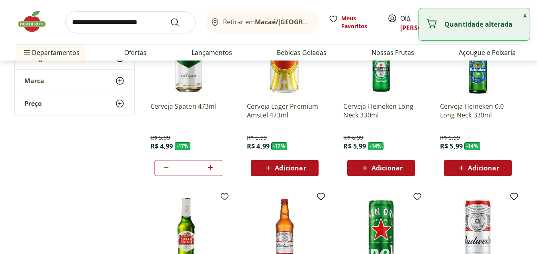
type input "*"
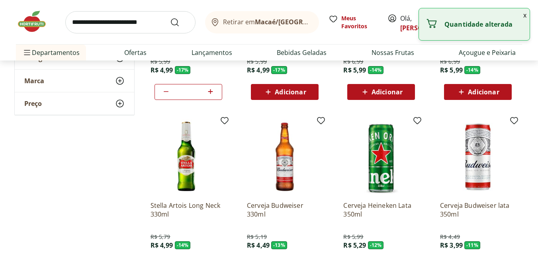
scroll to position [199, 0]
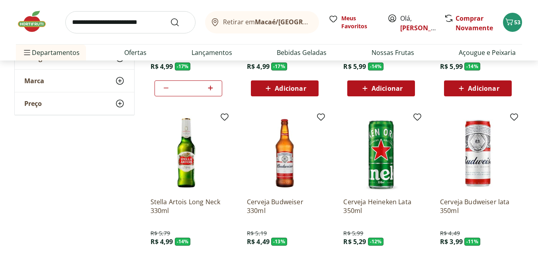
click at [37, 21] on img at bounding box center [36, 22] width 40 height 24
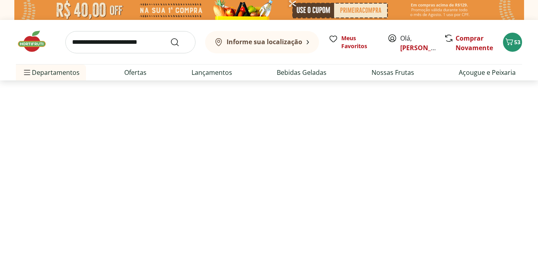
type input "*"
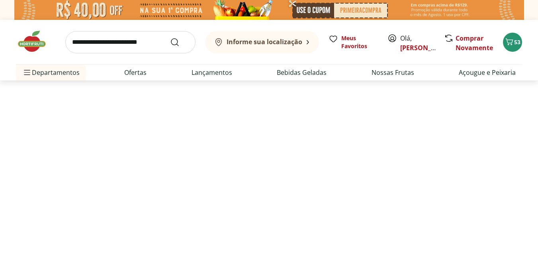
type input "*"
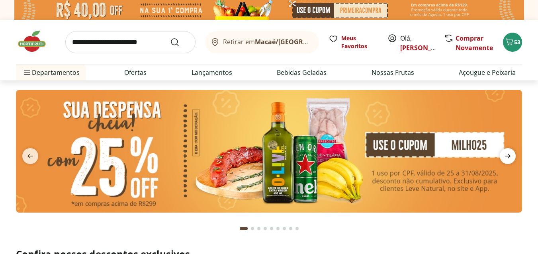
click at [506, 156] on icon "next" at bounding box center [508, 156] width 6 height 4
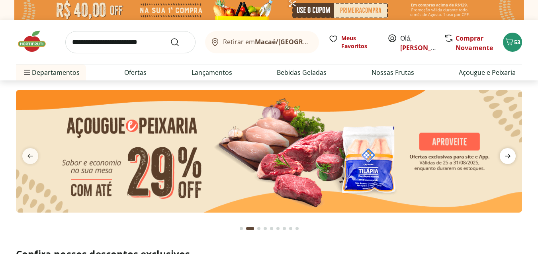
click at [506, 156] on icon "next" at bounding box center [508, 156] width 6 height 4
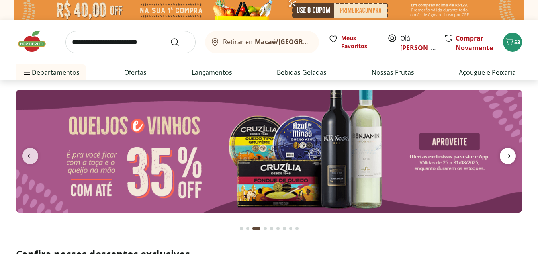
click at [506, 156] on icon "next" at bounding box center [508, 156] width 6 height 4
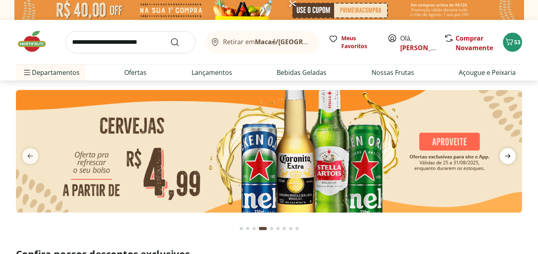
click at [506, 156] on icon "next" at bounding box center [508, 156] width 6 height 4
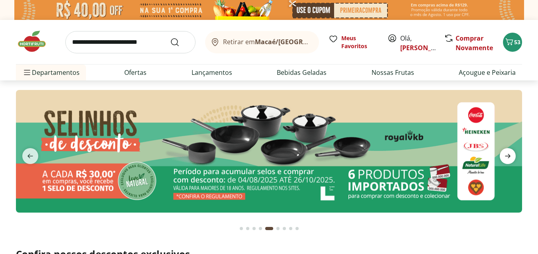
click at [508, 155] on icon "next" at bounding box center [508, 156] width 6 height 4
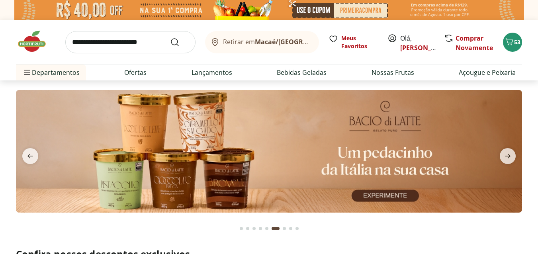
click at [258, 158] on img at bounding box center [269, 151] width 506 height 123
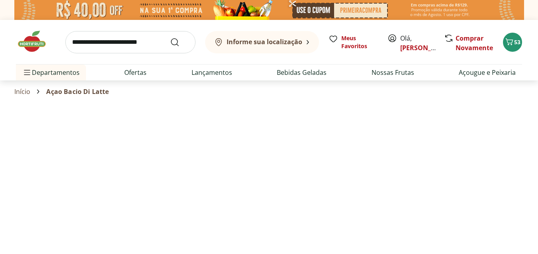
select select "**********"
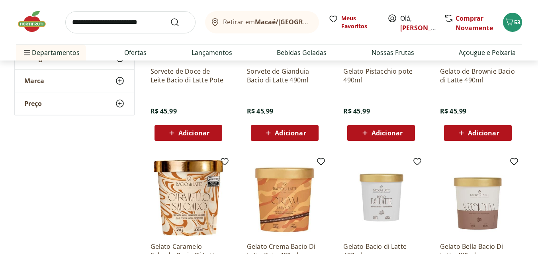
scroll to position [199, 0]
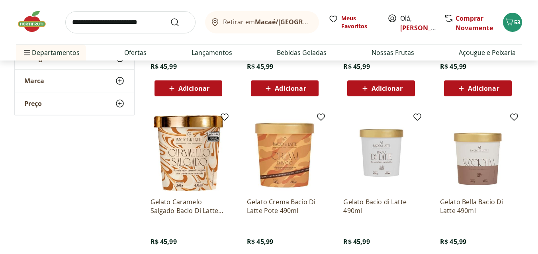
click at [25, 25] on img at bounding box center [36, 22] width 40 height 24
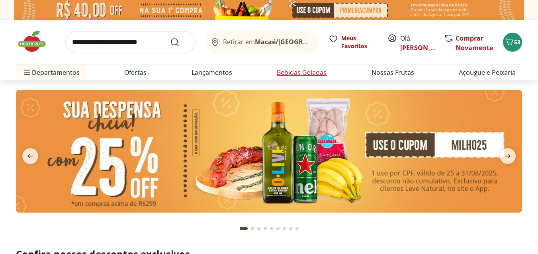
click at [298, 74] on link "Bebidas Geladas" at bounding box center [302, 73] width 50 height 10
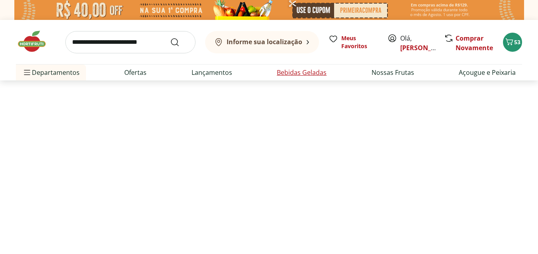
select select "**********"
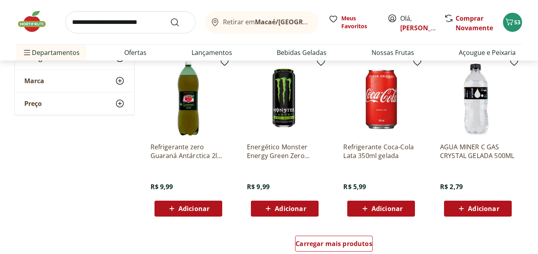
scroll to position [438, 0]
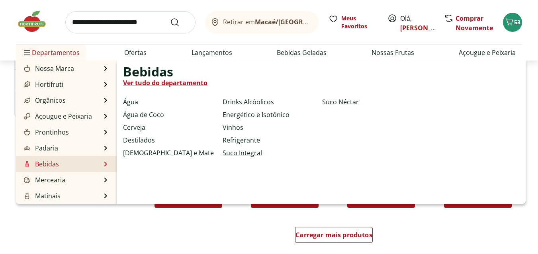
click at [236, 151] on link "Suco Integral" at bounding box center [242, 153] width 39 height 10
select select "**********"
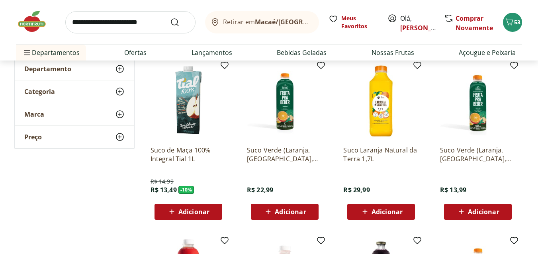
scroll to position [80, 0]
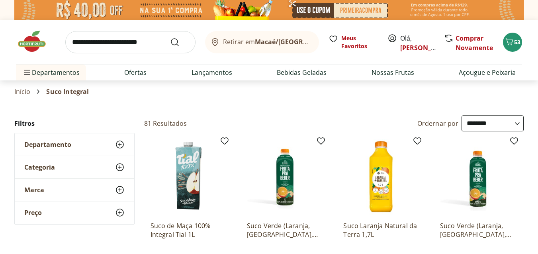
select select "**********"
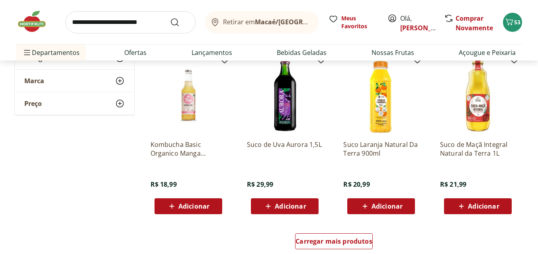
scroll to position [438, 0]
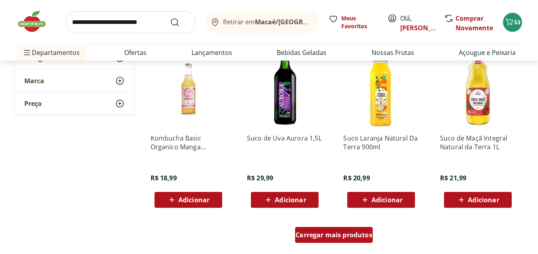
click at [368, 236] on span "Carregar mais produtos" at bounding box center [333, 235] width 77 height 6
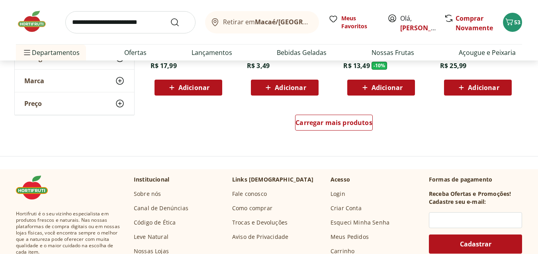
scroll to position [1075, 0]
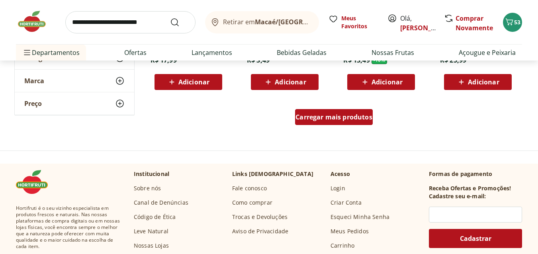
click at [355, 116] on span "Carregar mais produtos" at bounding box center [333, 117] width 77 height 6
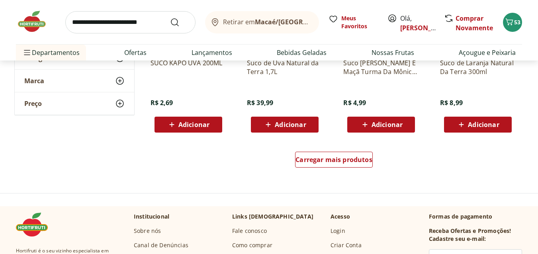
scroll to position [1592, 0]
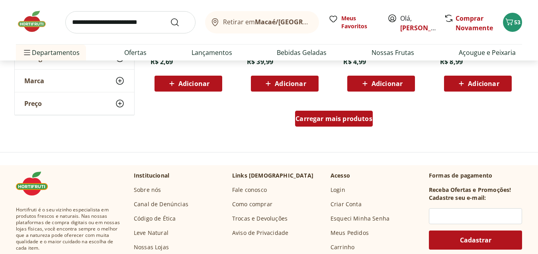
click at [359, 122] on span "Carregar mais produtos" at bounding box center [333, 118] width 77 height 6
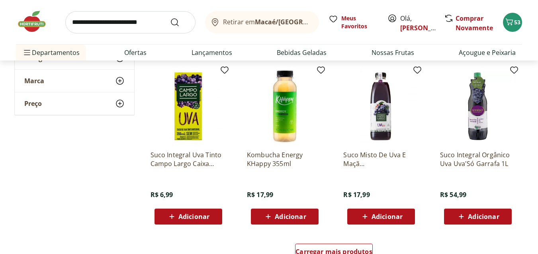
scroll to position [1990, 0]
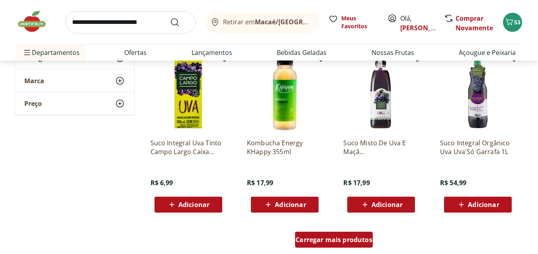
click at [335, 246] on div "Carregar mais produtos" at bounding box center [334, 240] width 78 height 16
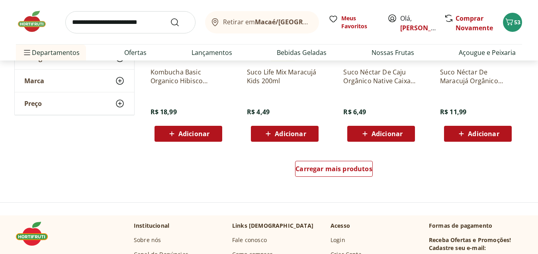
scroll to position [2587, 0]
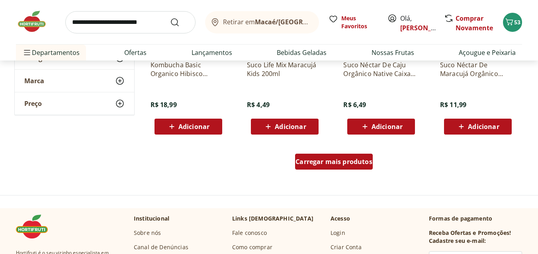
click at [347, 165] on span "Carregar mais produtos" at bounding box center [333, 161] width 77 height 6
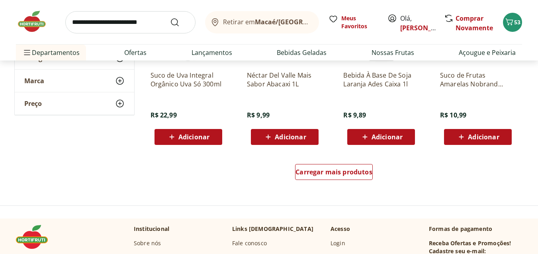
scroll to position [3105, 0]
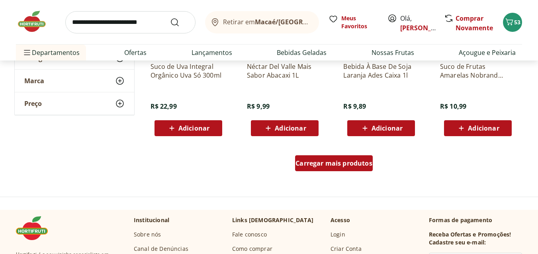
click at [331, 166] on span "Carregar mais produtos" at bounding box center [333, 163] width 77 height 6
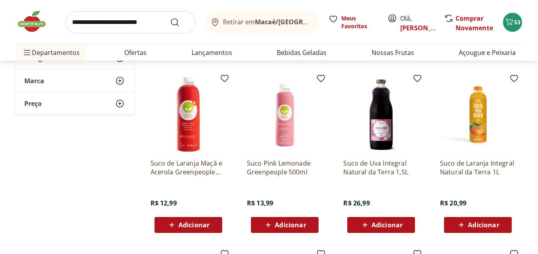
scroll to position [239, 0]
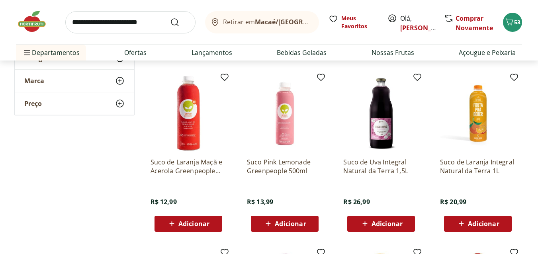
click at [191, 145] on img at bounding box center [188, 114] width 76 height 76
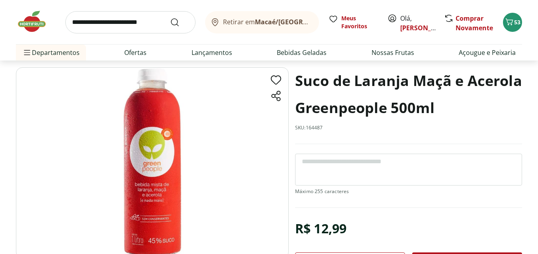
scroll to position [80, 0]
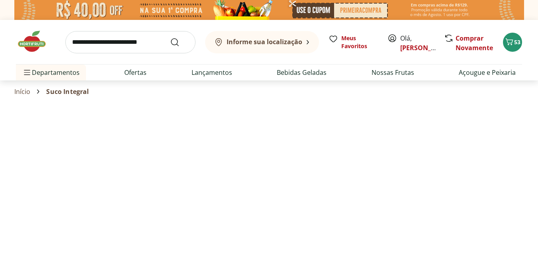
select select "**********"
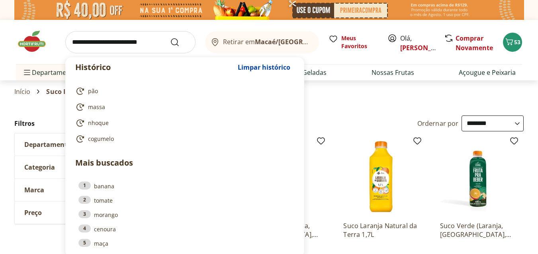
click at [89, 40] on input "search" at bounding box center [130, 42] width 130 height 22
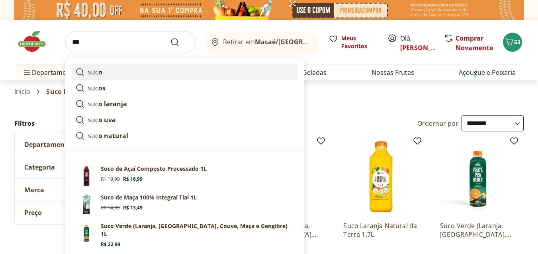
click at [93, 74] on p "suc o" at bounding box center [95, 72] width 14 height 10
type input "****"
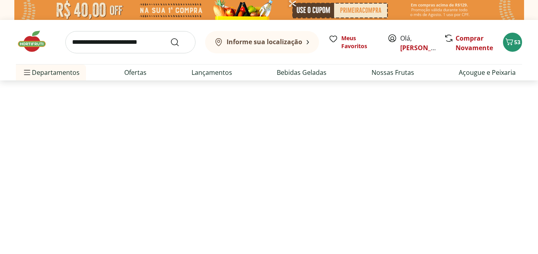
select select "**********"
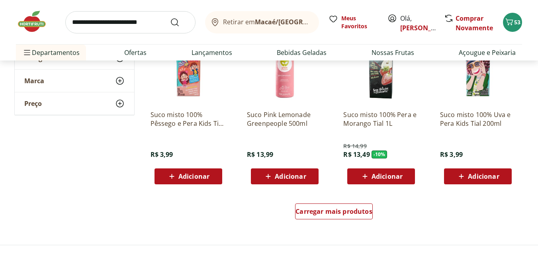
scroll to position [517, 0]
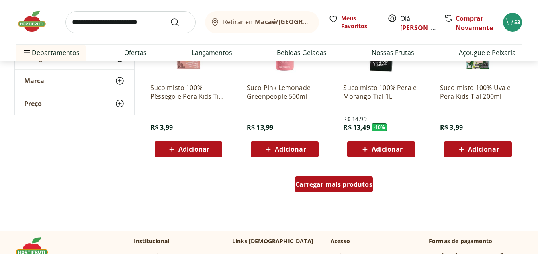
click at [344, 186] on span "Carregar mais produtos" at bounding box center [333, 184] width 77 height 6
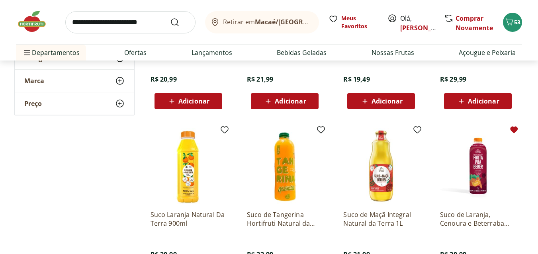
scroll to position [955, 0]
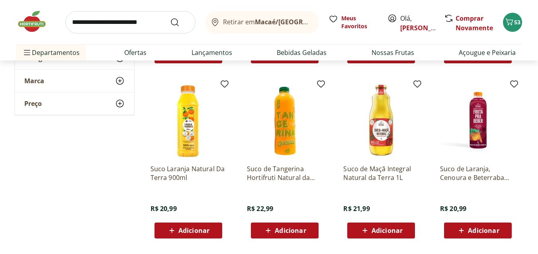
click at [478, 143] on img at bounding box center [478, 120] width 76 height 76
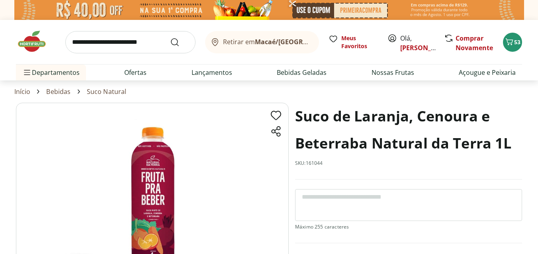
scroll to position [80, 0]
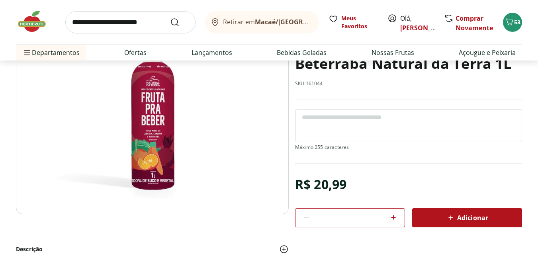
select select "**********"
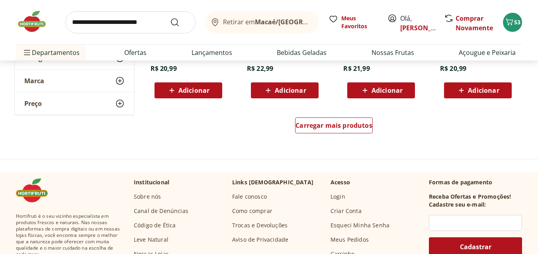
scroll to position [1751, 0]
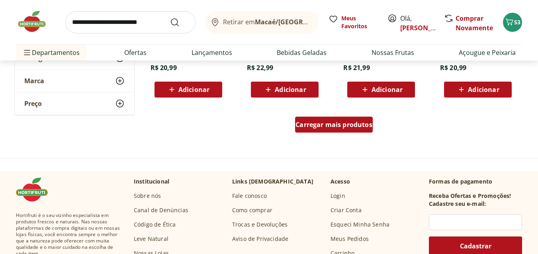
click at [324, 122] on span "Carregar mais produtos" at bounding box center [333, 124] width 77 height 6
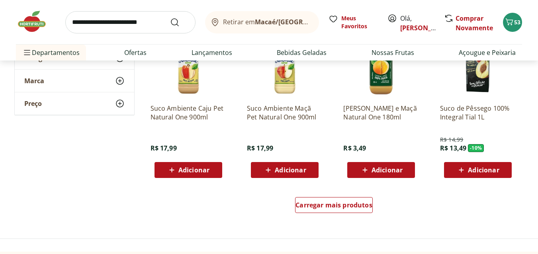
scroll to position [2229, 0]
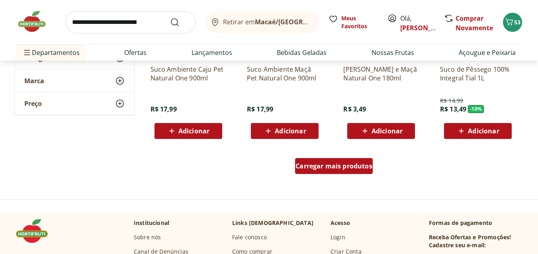
click at [342, 161] on div "Carregar mais produtos" at bounding box center [334, 166] width 78 height 16
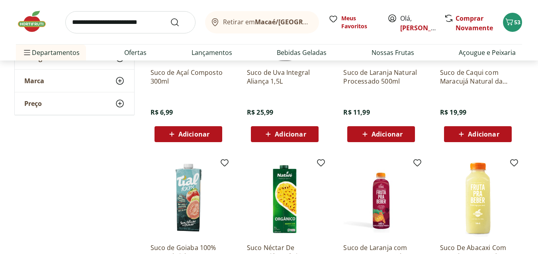
scroll to position [2468, 0]
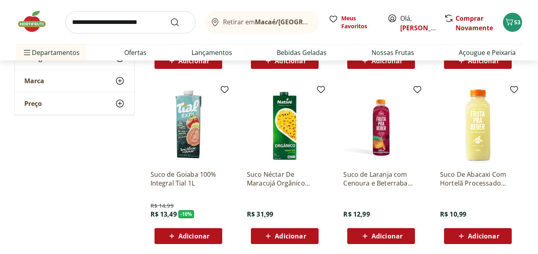
click at [379, 143] on img at bounding box center [381, 126] width 76 height 76
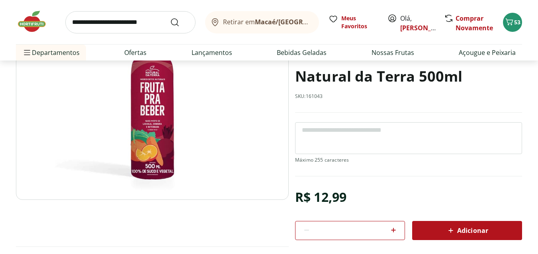
scroll to position [119, 0]
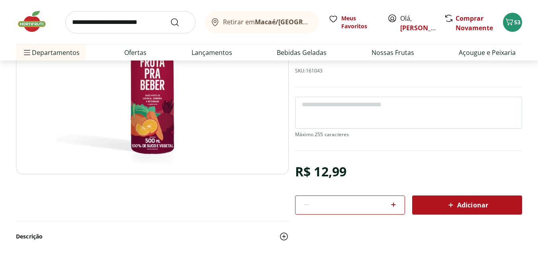
click at [469, 205] on span "Adicionar" at bounding box center [467, 205] width 42 height 10
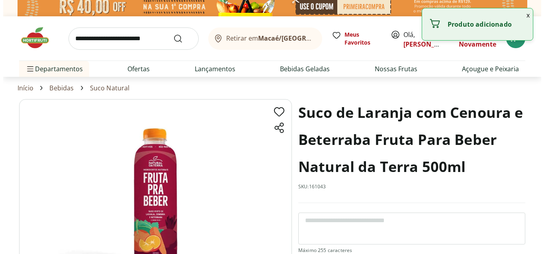
scroll to position [0, 0]
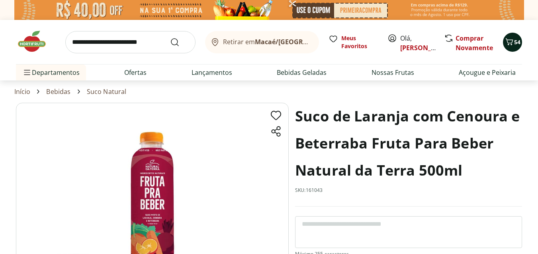
click at [515, 42] on span "54" at bounding box center [517, 42] width 6 height 8
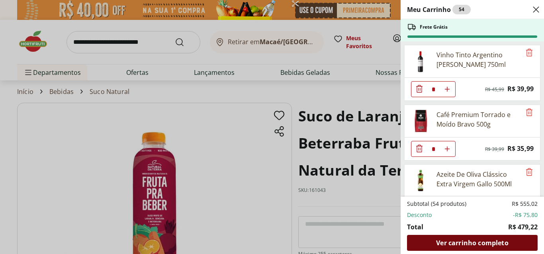
click at [480, 243] on span "Ver carrinho completo" at bounding box center [472, 243] width 72 height 6
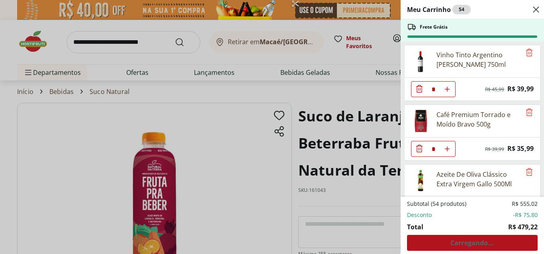
drag, startPoint x: 531, startPoint y: 8, endPoint x: 420, endPoint y: 6, distance: 111.5
click at [531, 8] on icon "Close" at bounding box center [536, 10] width 10 height 10
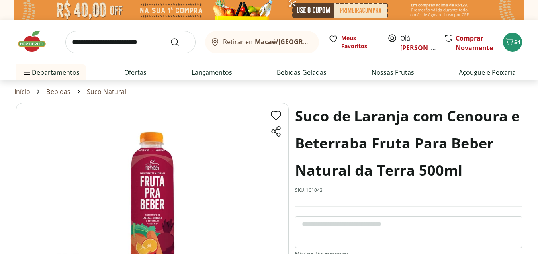
click at [25, 48] on img at bounding box center [36, 41] width 40 height 24
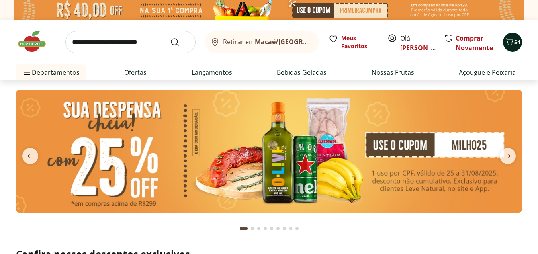
click at [513, 43] on icon "Carrinho" at bounding box center [509, 42] width 10 height 10
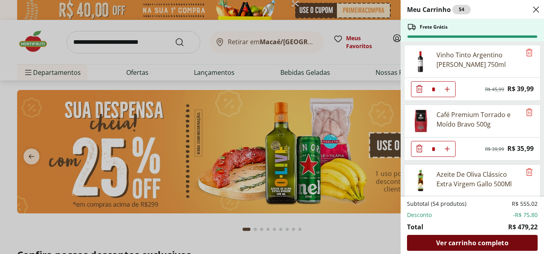
click at [476, 240] on span "Ver carrinho completo" at bounding box center [472, 243] width 72 height 6
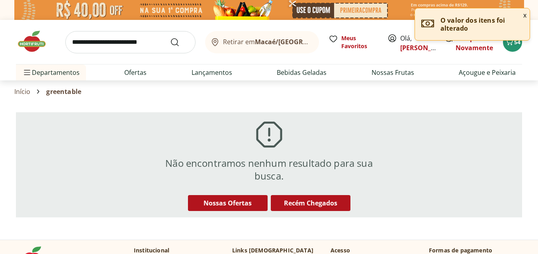
click at [33, 44] on img at bounding box center [36, 41] width 40 height 24
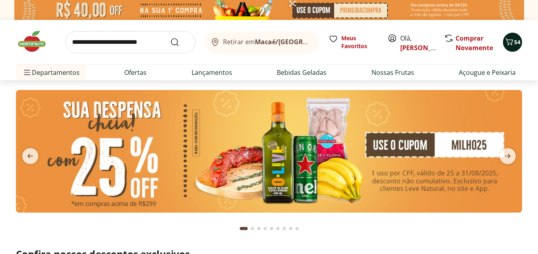
click at [507, 45] on icon "Carrinho" at bounding box center [509, 42] width 10 height 10
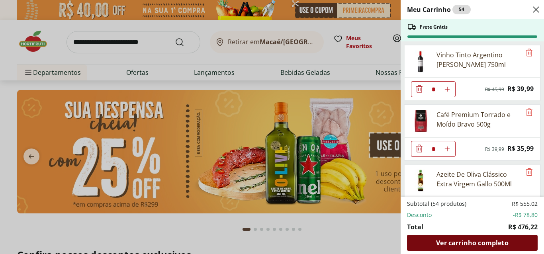
click at [478, 244] on span "Ver carrinho completo" at bounding box center [472, 243] width 72 height 6
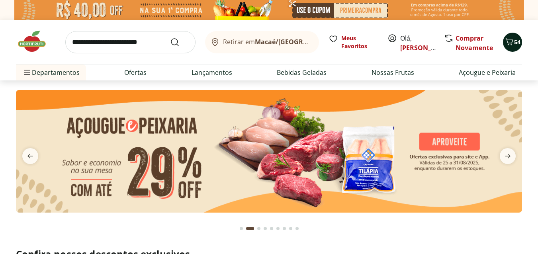
click at [514, 41] on span "54" at bounding box center [517, 42] width 6 height 8
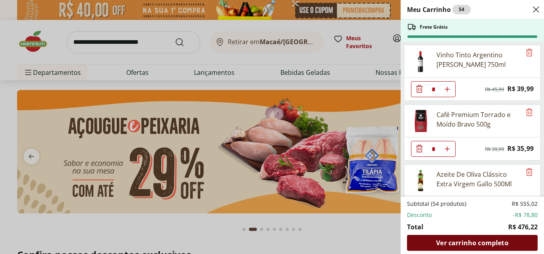
click at [482, 243] on span "Ver carrinho completo" at bounding box center [472, 243] width 72 height 6
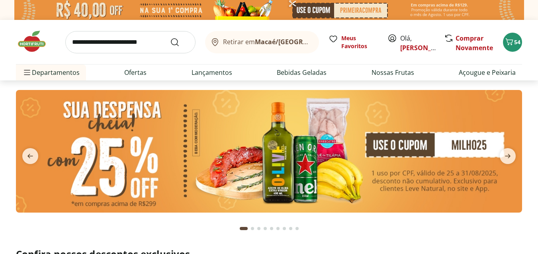
click at [510, 42] on icon "Carrinho" at bounding box center [509, 42] width 10 height 10
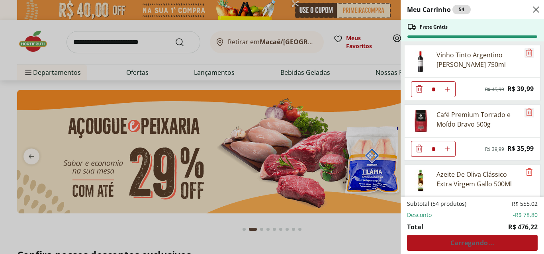
drag, startPoint x: 525, startPoint y: 53, endPoint x: 528, endPoint y: 57, distance: 5.7
click at [525, 52] on icon "Remove" at bounding box center [529, 53] width 10 height 10
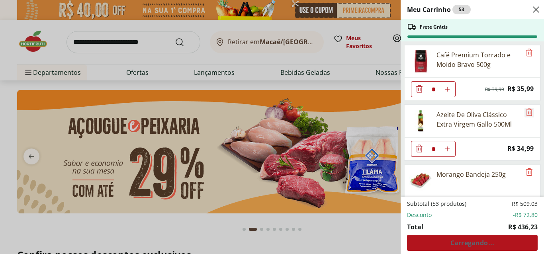
click at [527, 113] on icon "Remove" at bounding box center [529, 112] width 10 height 10
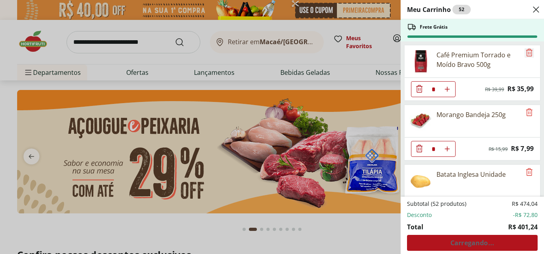
click at [527, 51] on icon "Remove" at bounding box center [529, 53] width 10 height 10
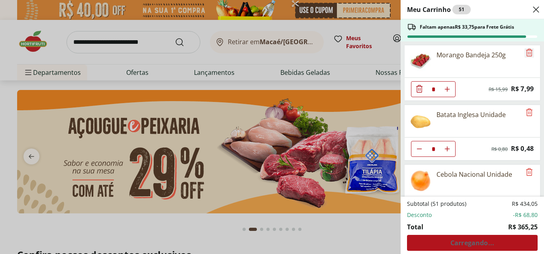
click at [527, 51] on icon "Remove" at bounding box center [529, 53] width 10 height 10
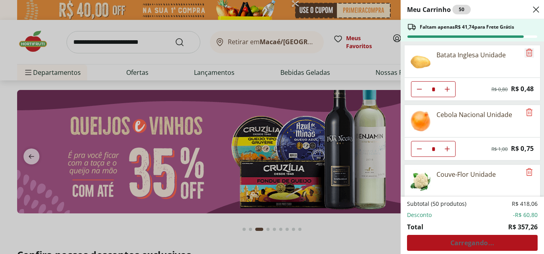
click at [527, 51] on icon "Remove" at bounding box center [529, 53] width 10 height 10
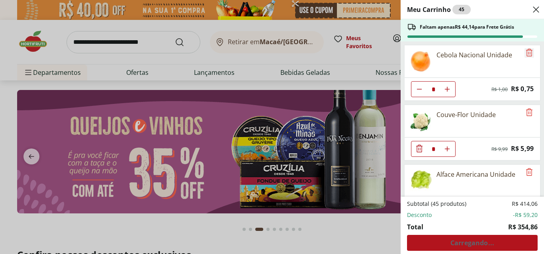
click at [527, 51] on icon "Remove" at bounding box center [529, 53] width 10 height 10
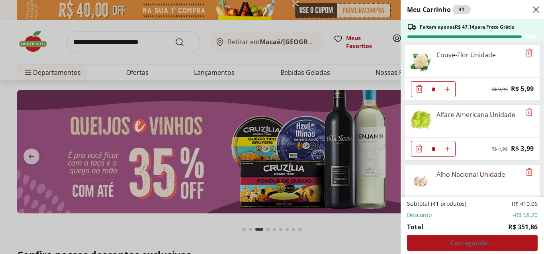
click at [527, 51] on icon "Remove" at bounding box center [529, 53] width 10 height 10
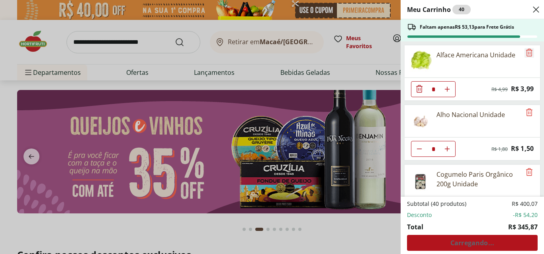
click at [527, 51] on icon "Remove" at bounding box center [529, 53] width 10 height 10
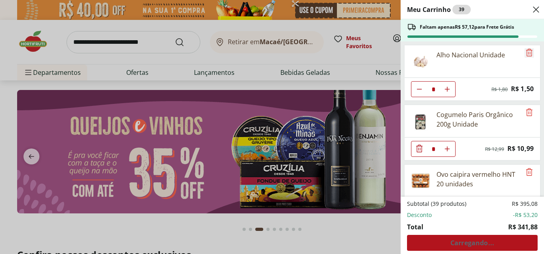
click at [527, 51] on icon "Remove" at bounding box center [529, 53] width 10 height 10
click at [527, 107] on icon "Remove" at bounding box center [529, 112] width 10 height 10
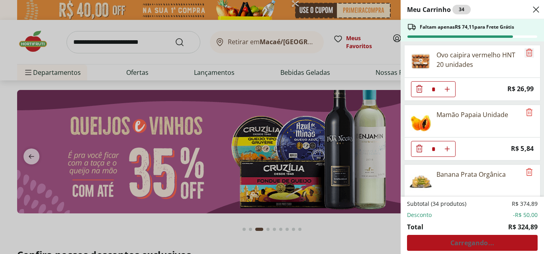
click at [527, 51] on icon "Remove" at bounding box center [529, 53] width 10 height 10
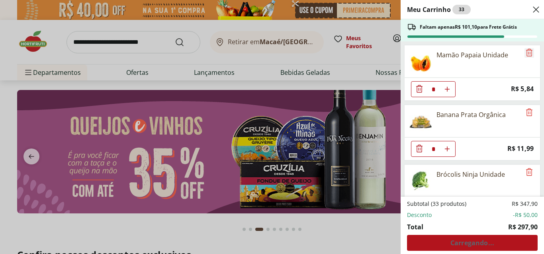
click at [527, 51] on icon "Remove" at bounding box center [529, 53] width 10 height 10
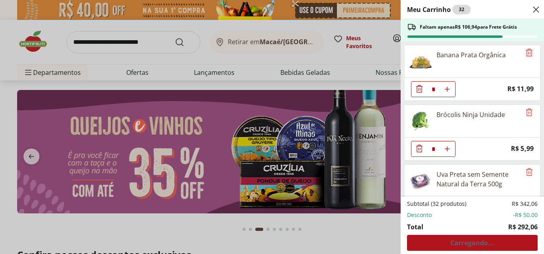
click at [527, 51] on icon "Remove" at bounding box center [529, 53] width 10 height 10
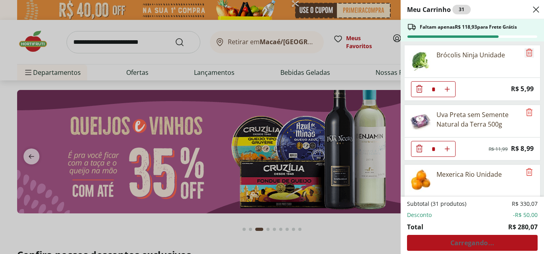
click at [527, 51] on icon "Remove" at bounding box center [529, 53] width 10 height 10
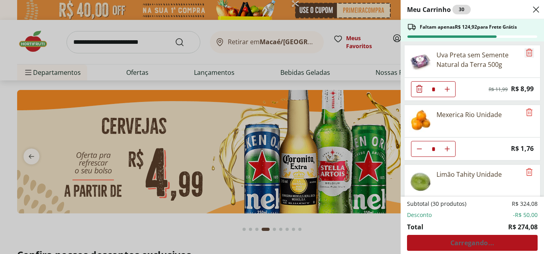
click at [527, 51] on icon "Remove" at bounding box center [529, 53] width 10 height 10
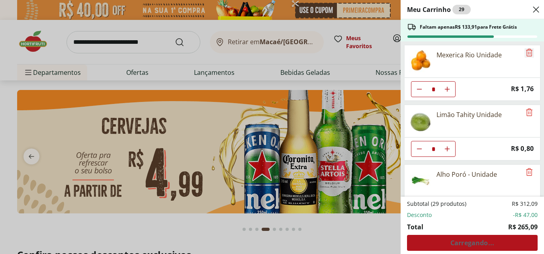
click at [527, 51] on icon "Remove" at bounding box center [529, 53] width 10 height 10
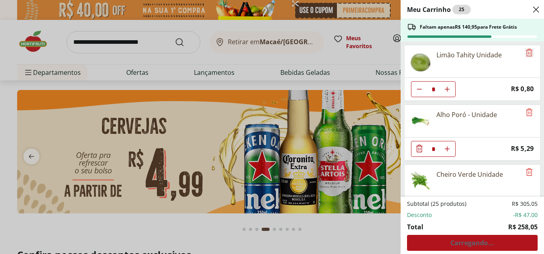
click at [527, 51] on icon "Remove" at bounding box center [529, 53] width 10 height 10
click at [526, 51] on icon "Remove" at bounding box center [529, 53] width 10 height 10
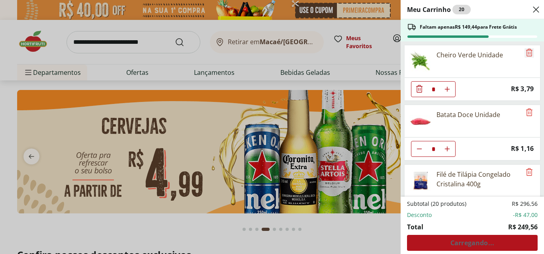
click at [526, 51] on icon "Remove" at bounding box center [529, 53] width 10 height 10
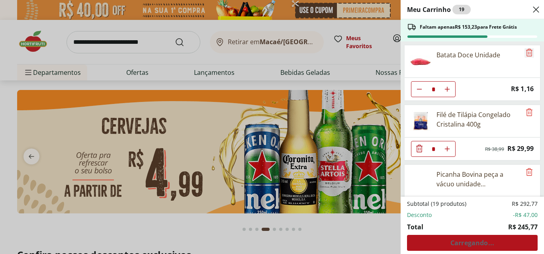
click at [526, 51] on icon "Remove" at bounding box center [529, 53] width 10 height 10
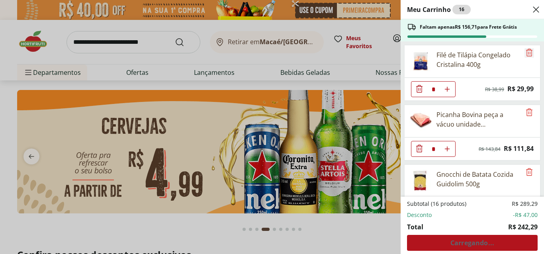
click at [526, 51] on icon "Remove" at bounding box center [529, 53] width 10 height 10
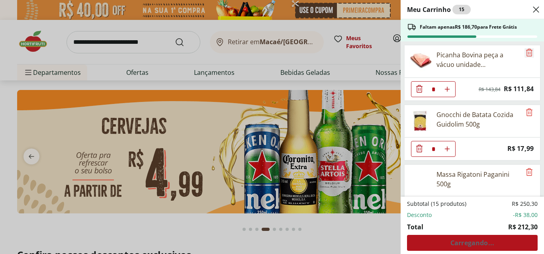
click at [526, 51] on icon "Remove" at bounding box center [529, 53] width 10 height 10
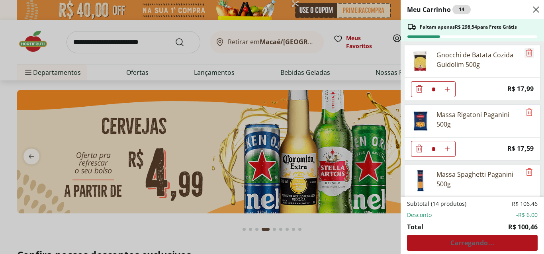
click at [526, 51] on icon "Remove" at bounding box center [529, 53] width 10 height 10
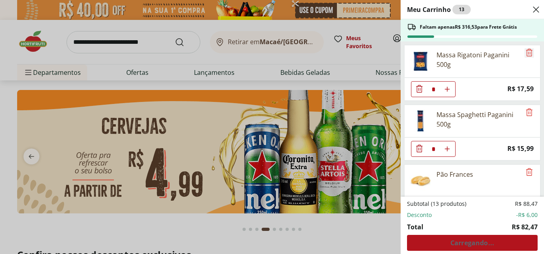
click at [526, 51] on icon "Remove" at bounding box center [529, 53] width 10 height 10
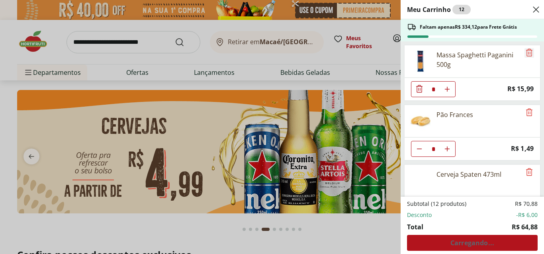
click at [526, 51] on icon "Remove" at bounding box center [529, 53] width 10 height 10
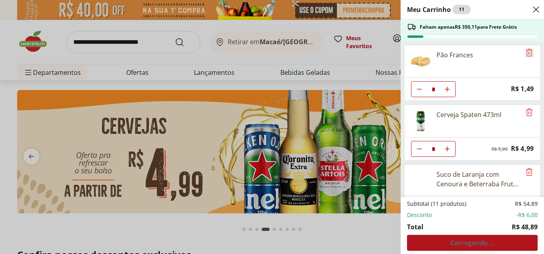
click at [526, 51] on icon "Remove" at bounding box center [529, 53] width 10 height 10
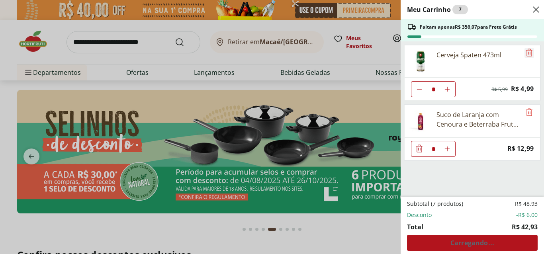
click at [526, 51] on icon "Remove" at bounding box center [529, 53] width 10 height 10
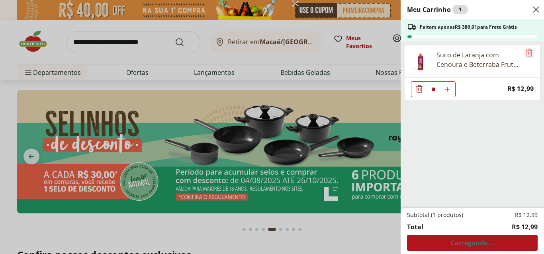
click at [525, 51] on icon "Remove" at bounding box center [529, 53] width 10 height 10
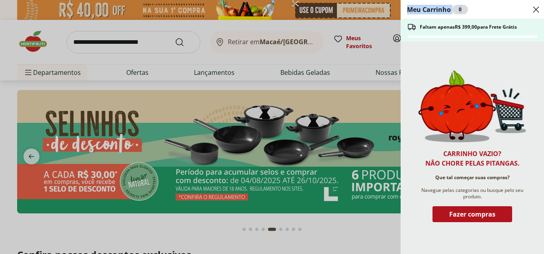
click at [525, 51] on div "Carrinho vazio? Não chore pelas pitangas. Que tal começar suas compras? Navegue…" at bounding box center [471, 147] width 143 height 213
click at [208, 73] on div "Meu Carrinho 0 Faltam apenas R$ 399,00 para Frete Grátis Carrinho vazio? Não ch…" at bounding box center [272, 127] width 544 height 254
